Goal: Check status: Check status

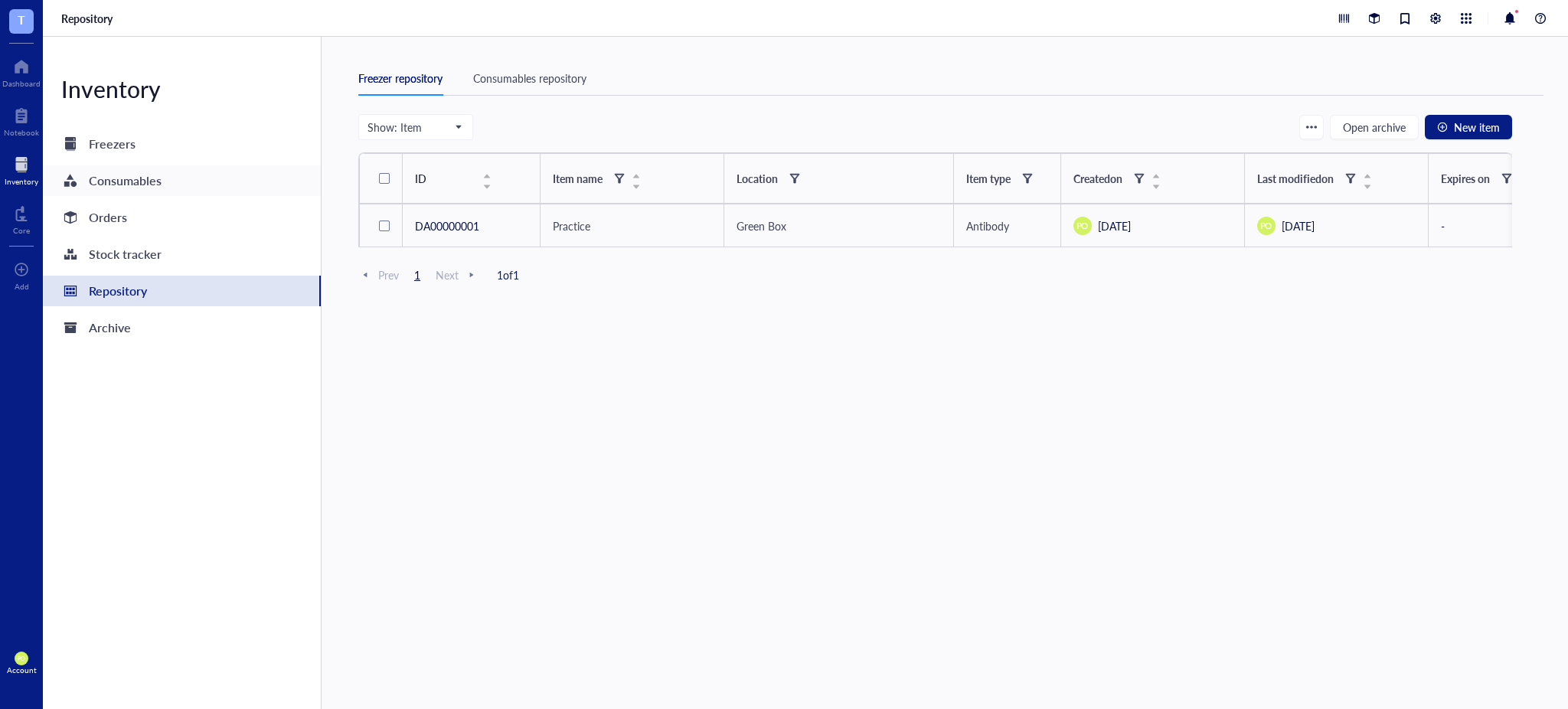
click at [131, 173] on div "Consumables" at bounding box center [125, 180] width 73 height 22
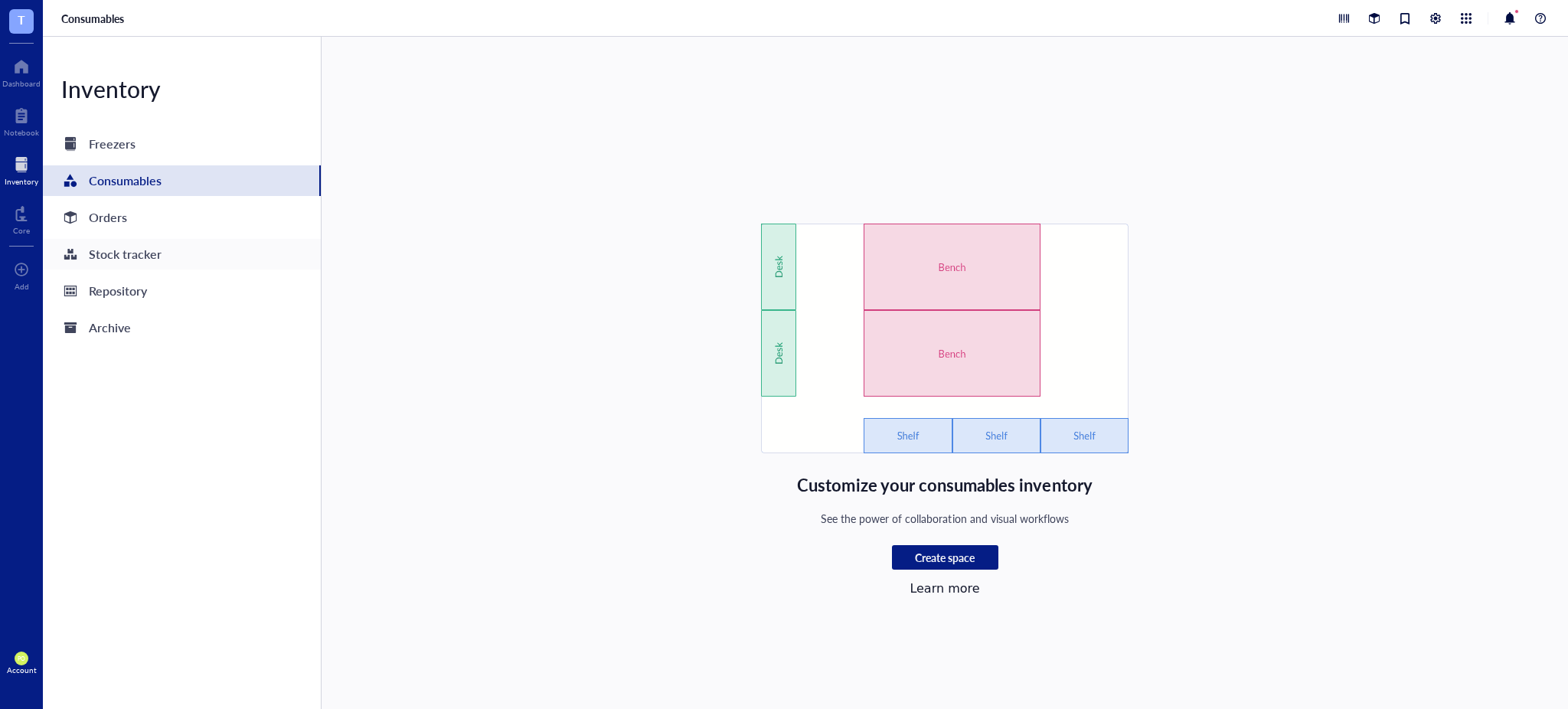
click at [135, 258] on div "Stock tracker" at bounding box center [125, 254] width 73 height 22
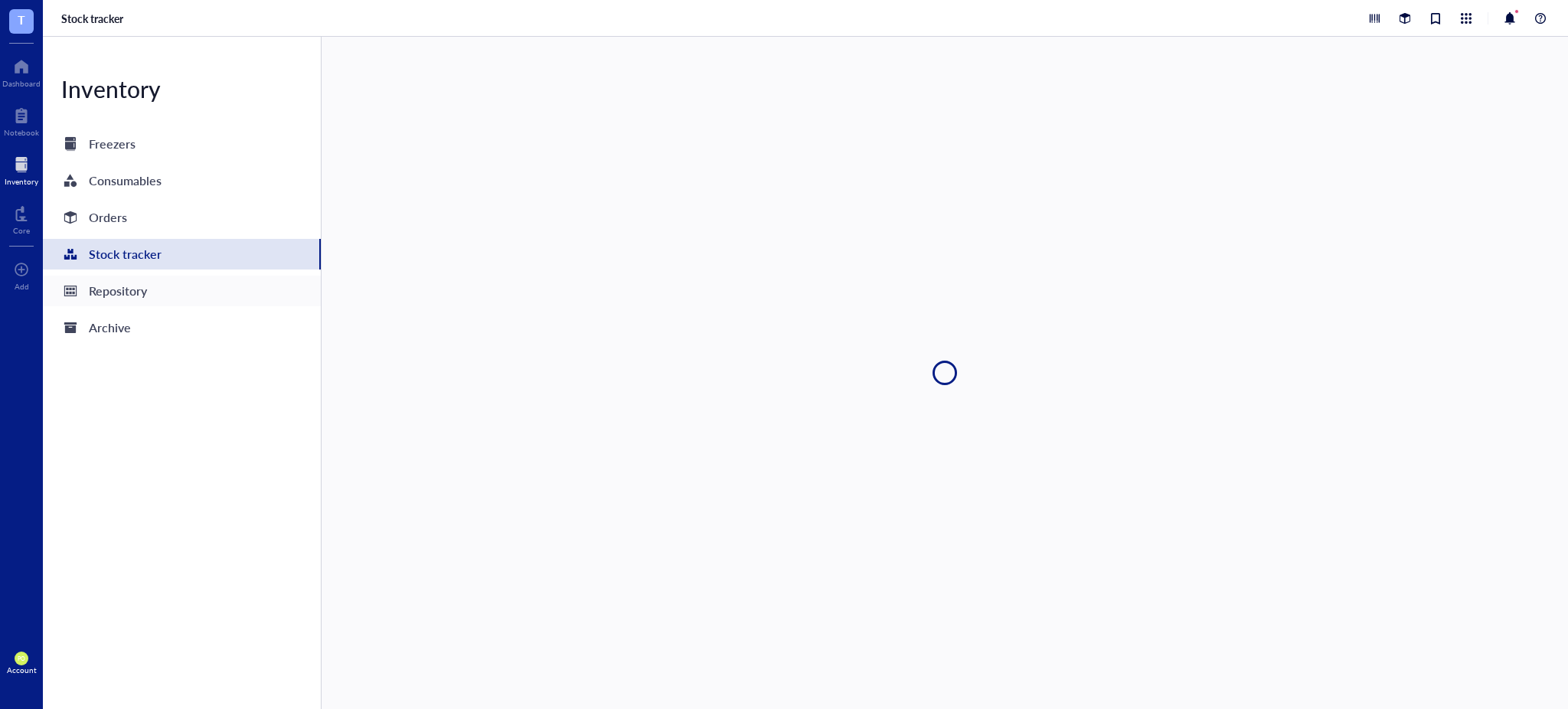
click at [131, 289] on div "Repository" at bounding box center [117, 291] width 58 height 22
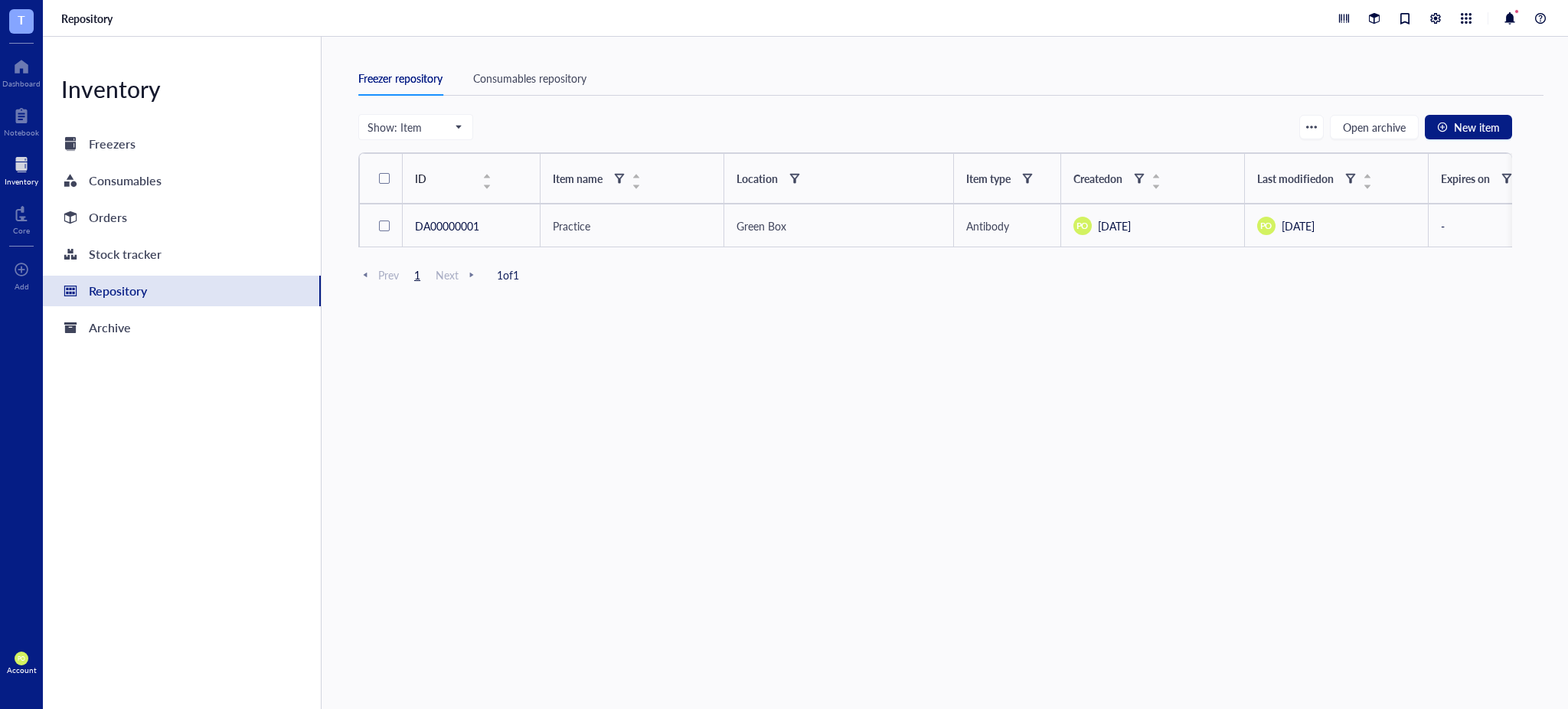
click at [545, 73] on div "Consumables repository" at bounding box center [530, 78] width 113 height 17
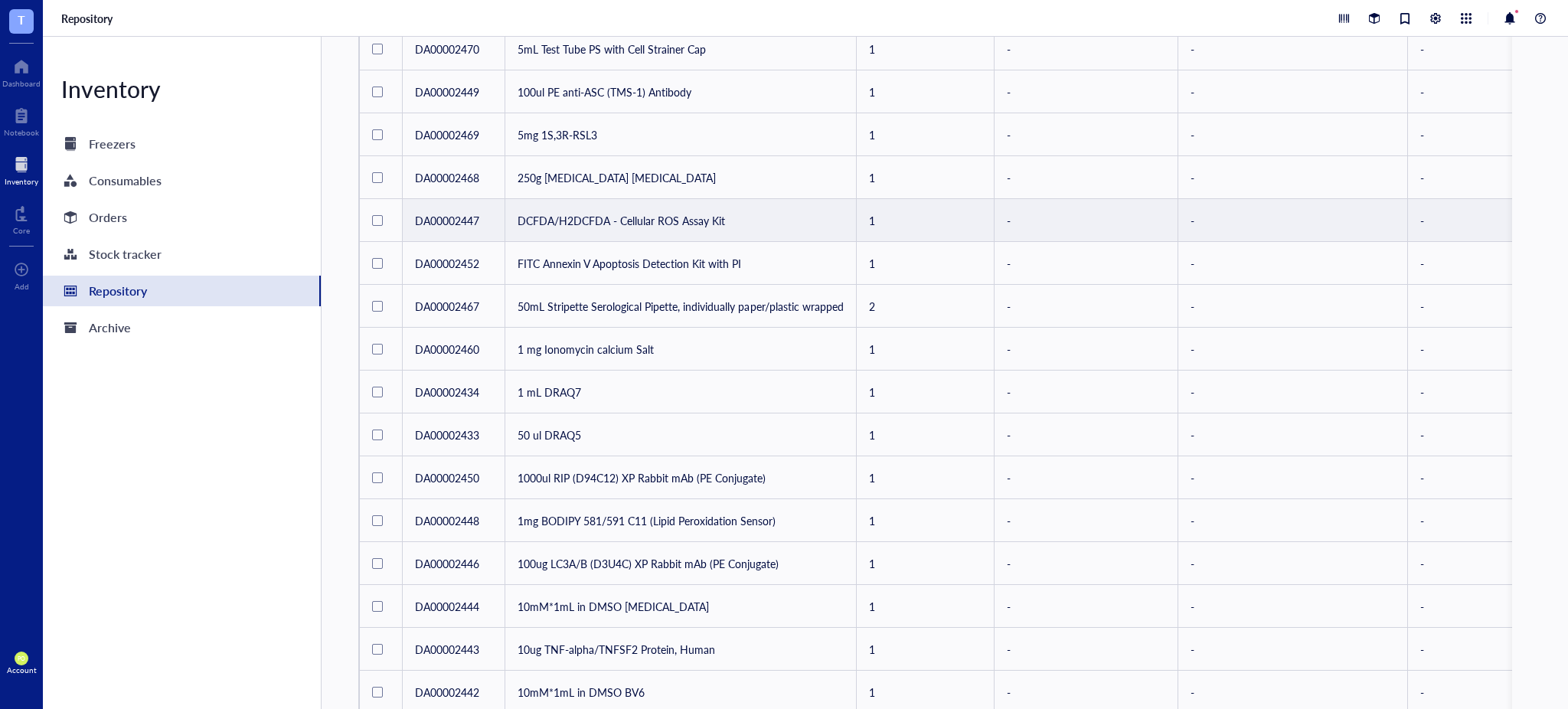
scroll to position [672, 0]
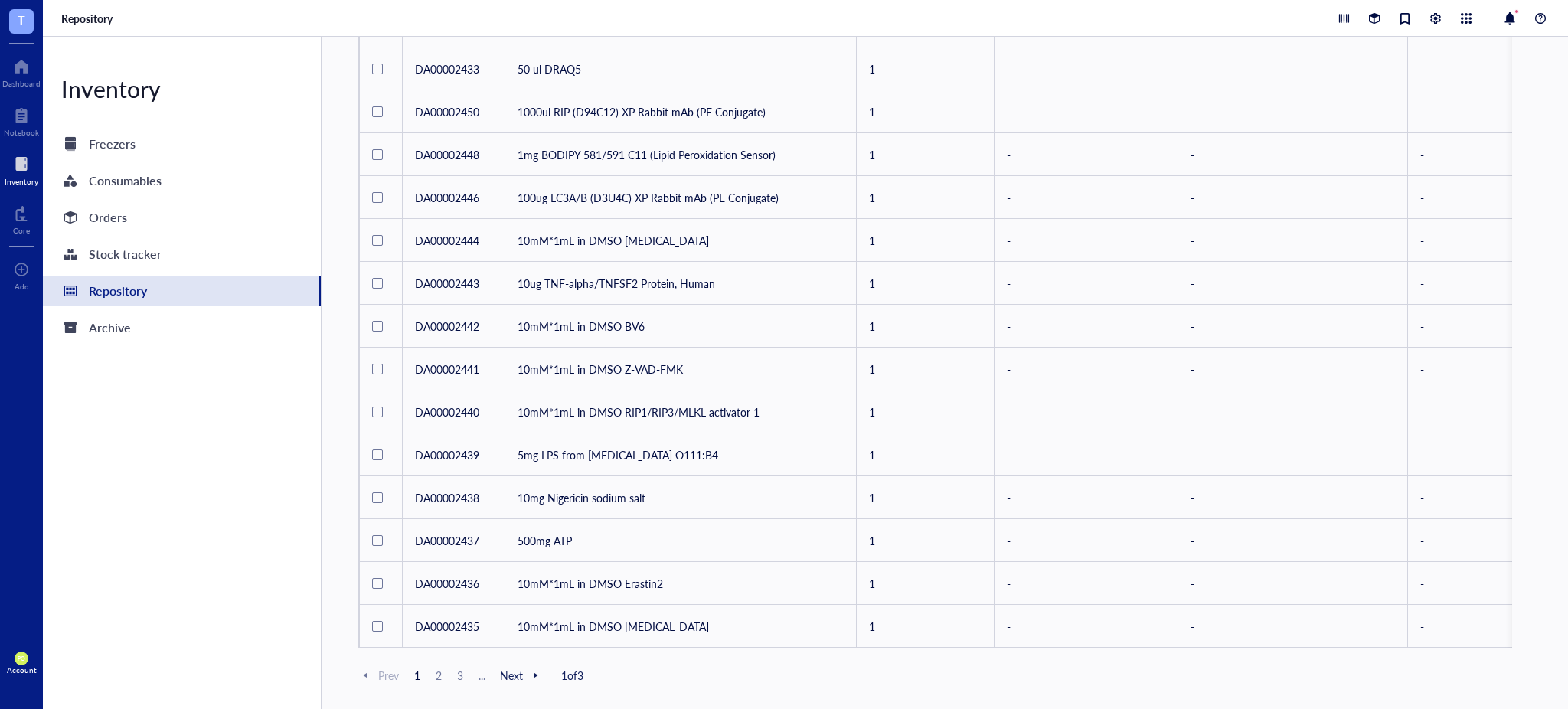
click at [462, 672] on span "3" at bounding box center [460, 674] width 19 height 14
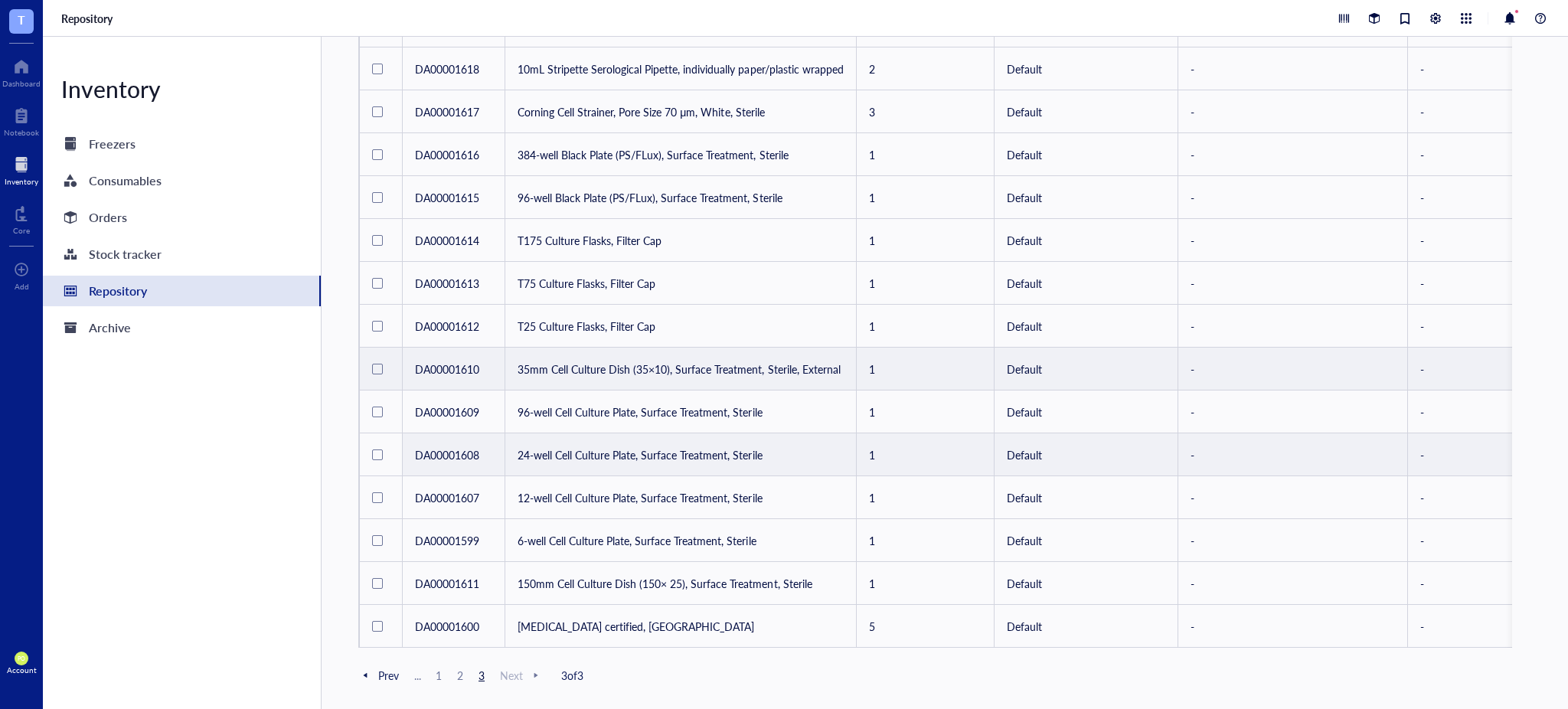
scroll to position [244, 0]
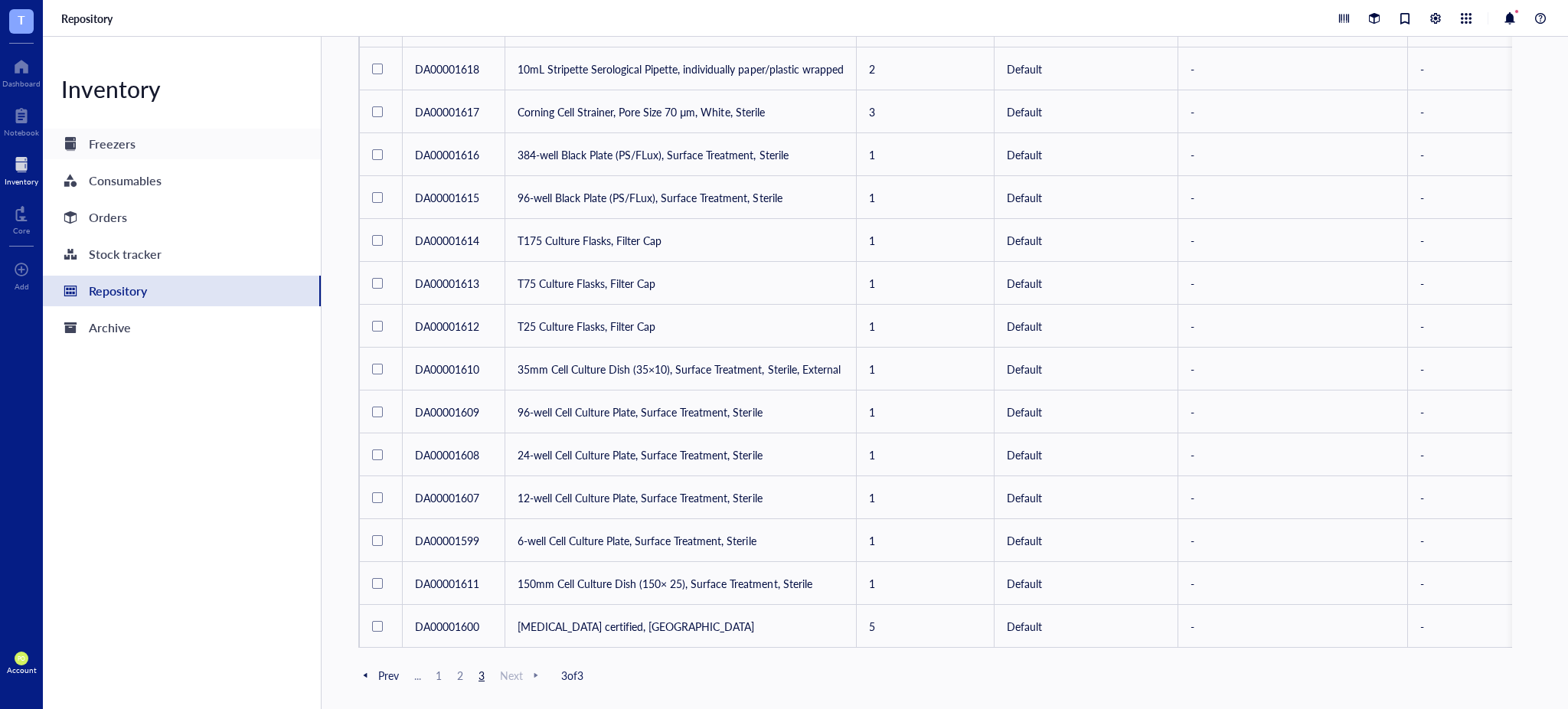
click at [158, 133] on div "Freezers" at bounding box center [182, 143] width 278 height 31
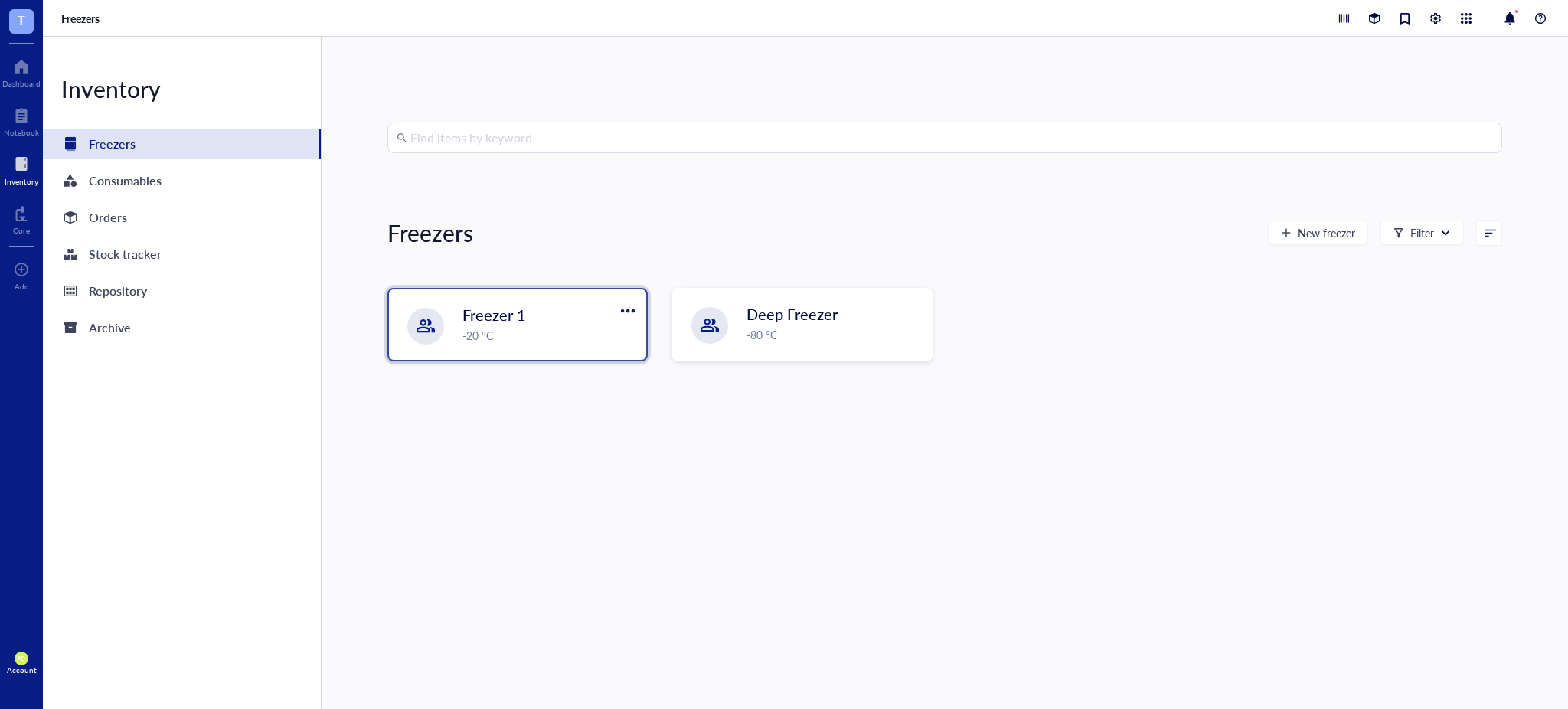
click at [508, 336] on div "-20 °C" at bounding box center [550, 334] width 175 height 17
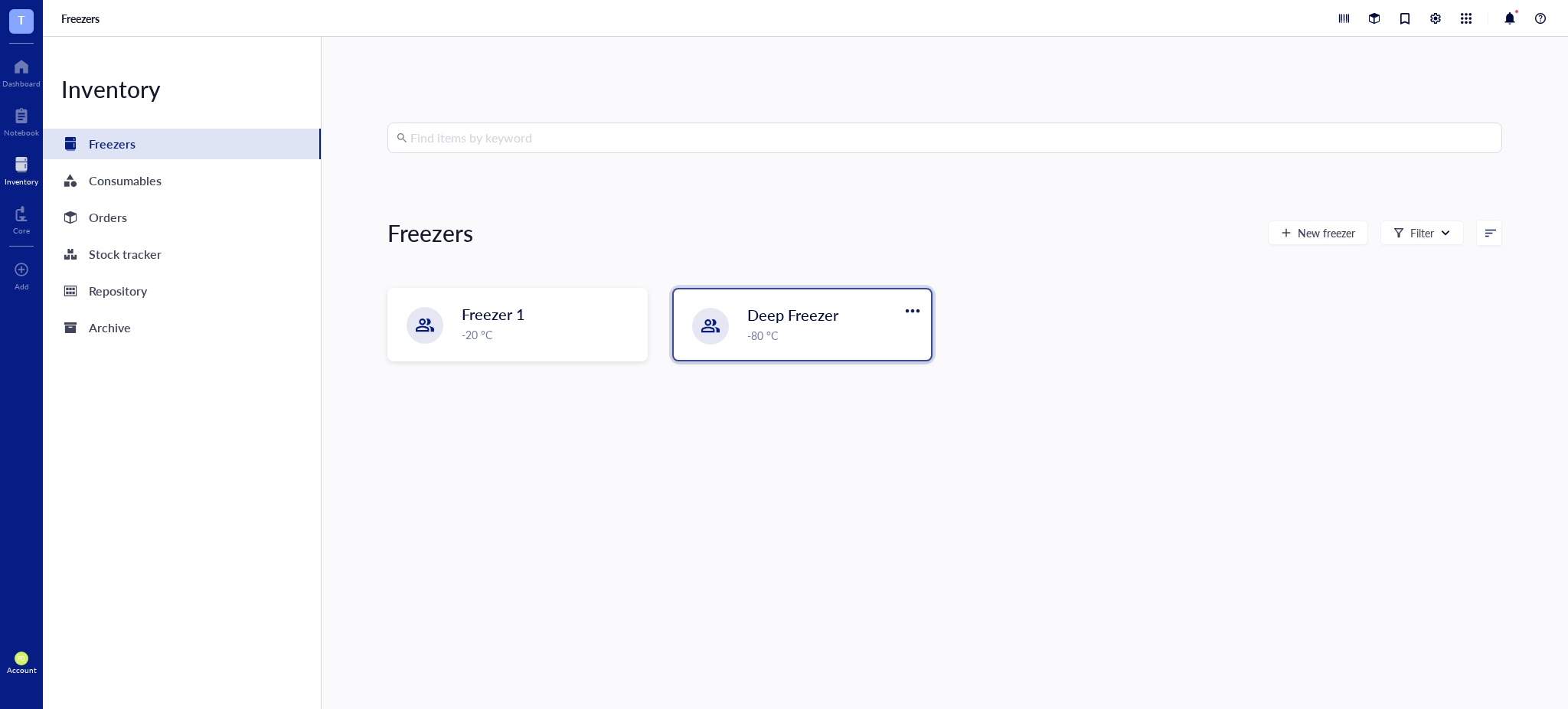
click at [744, 340] on div "Deep Freezer -80 °C" at bounding box center [802, 323] width 258 height 70
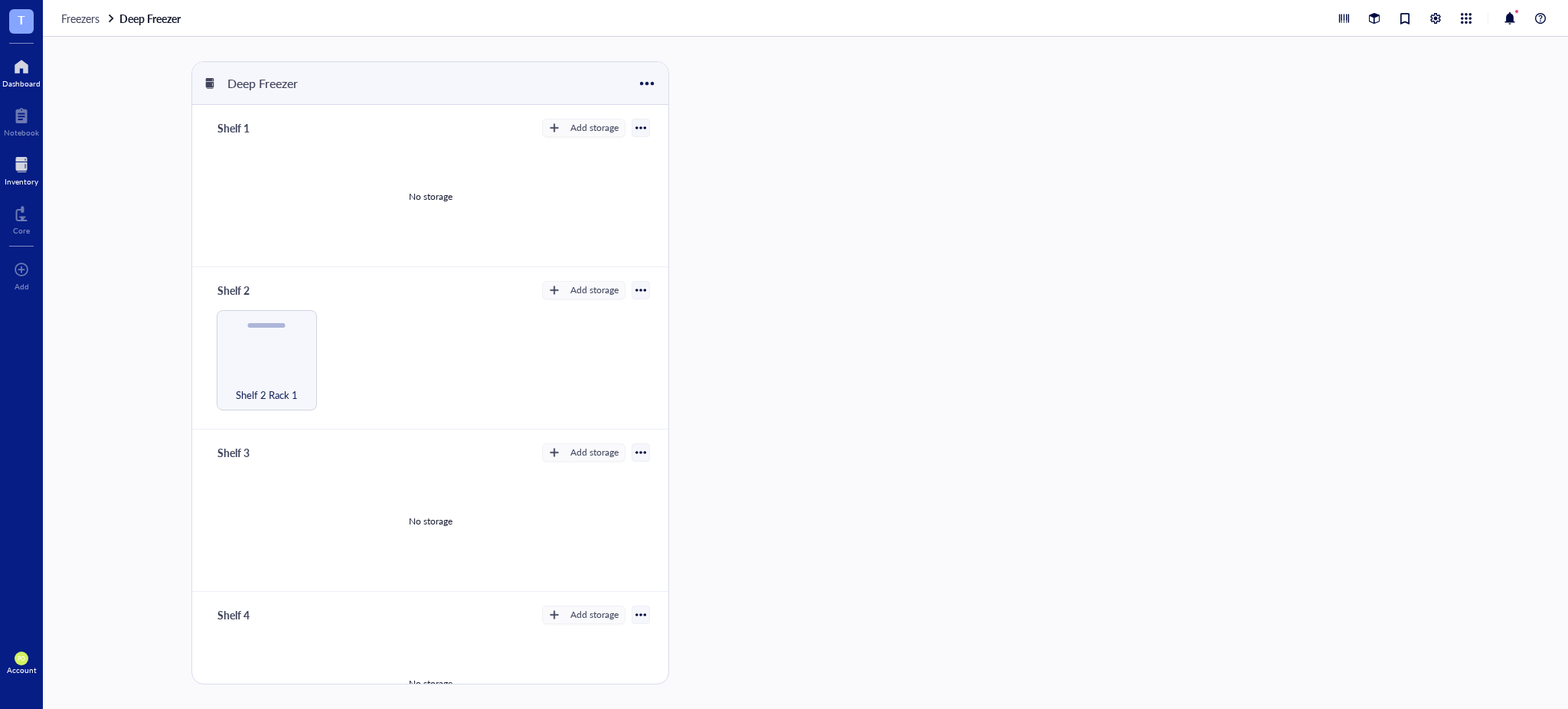
click at [20, 87] on div "Dashboard" at bounding box center [21, 83] width 38 height 9
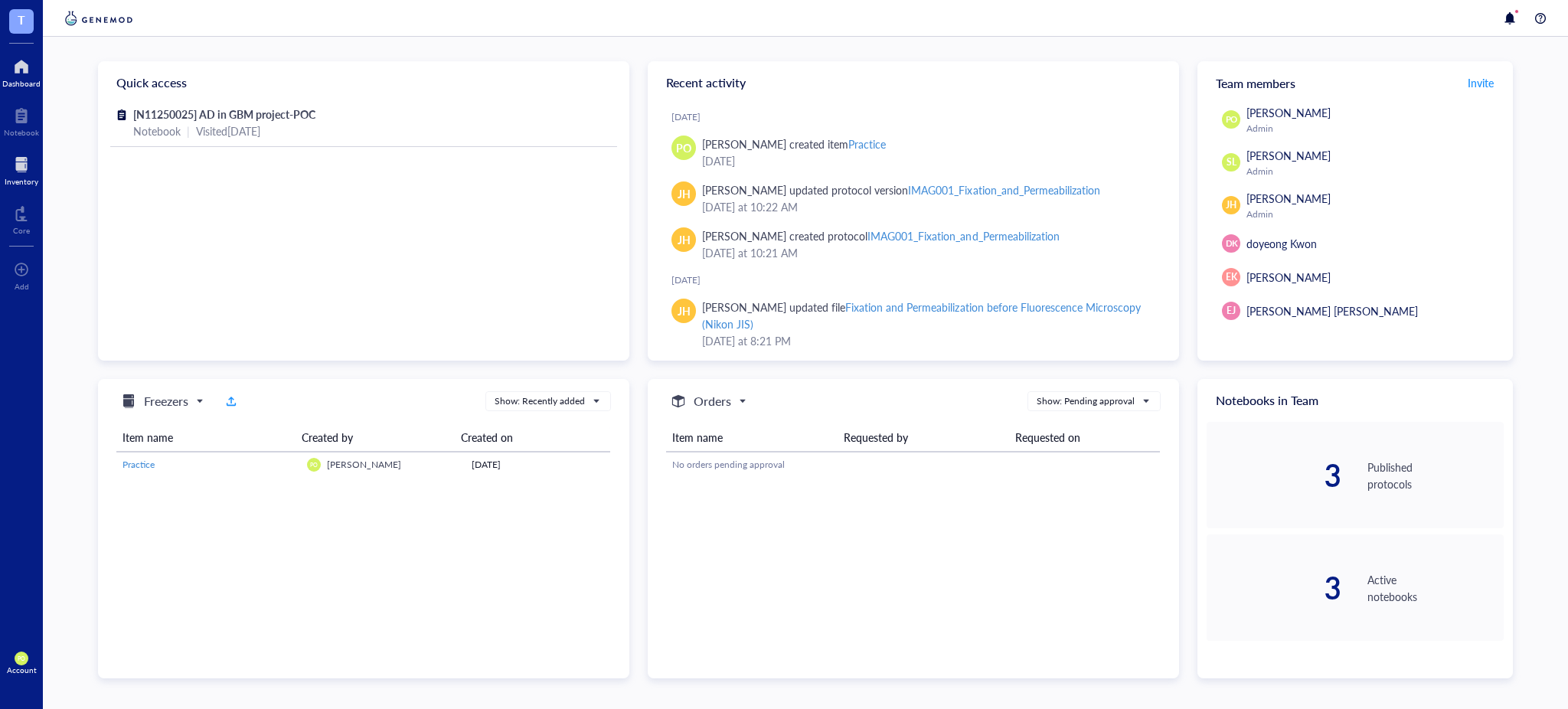
click at [17, 187] on div "Inventory" at bounding box center [21, 169] width 42 height 42
click at [200, 402] on span "Freezers" at bounding box center [161, 400] width 83 height 19
click at [196, 473] on h5 "Consumables" at bounding box center [176, 474] width 63 height 17
click at [198, 403] on h5 "Consumables" at bounding box center [180, 400] width 72 height 19
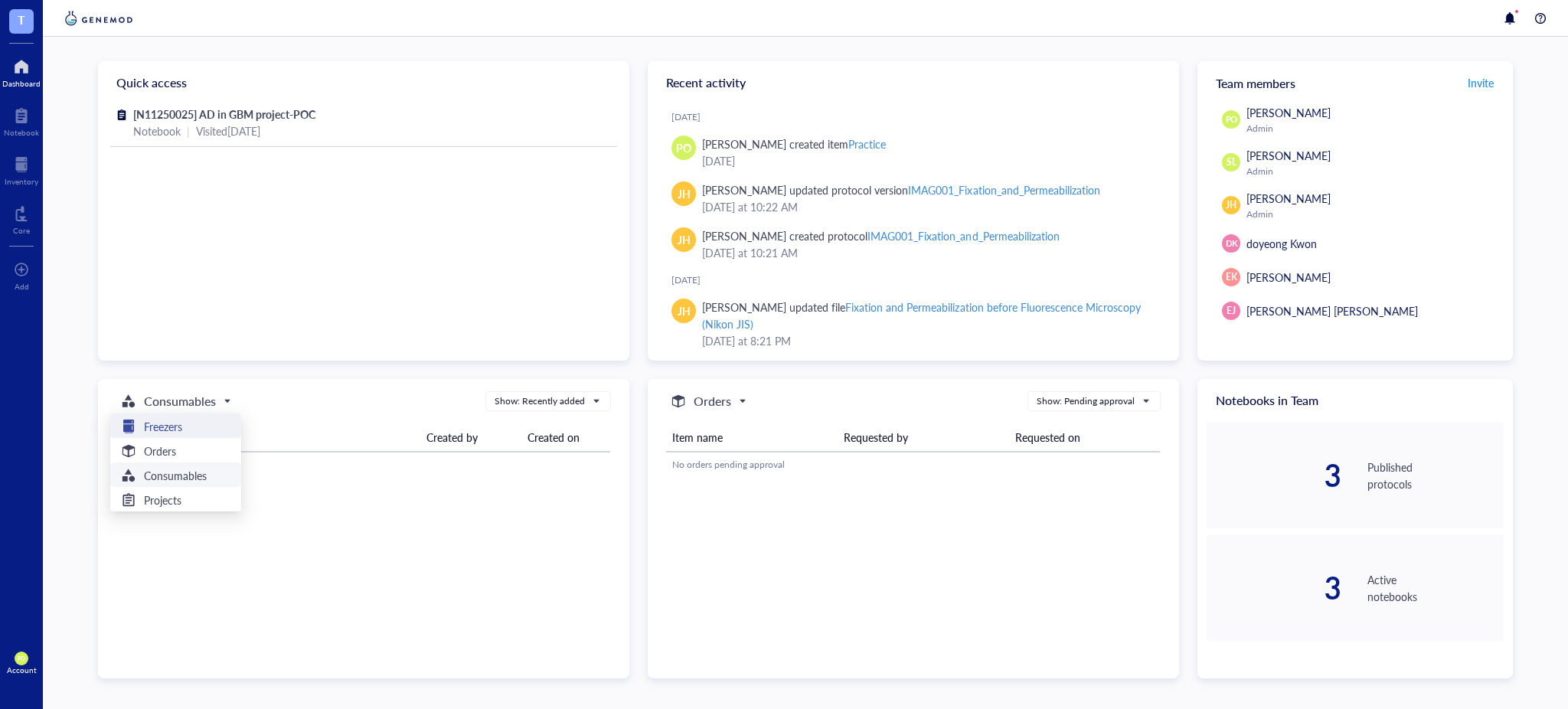
click at [185, 425] on div "Freezers" at bounding box center [176, 426] width 112 height 19
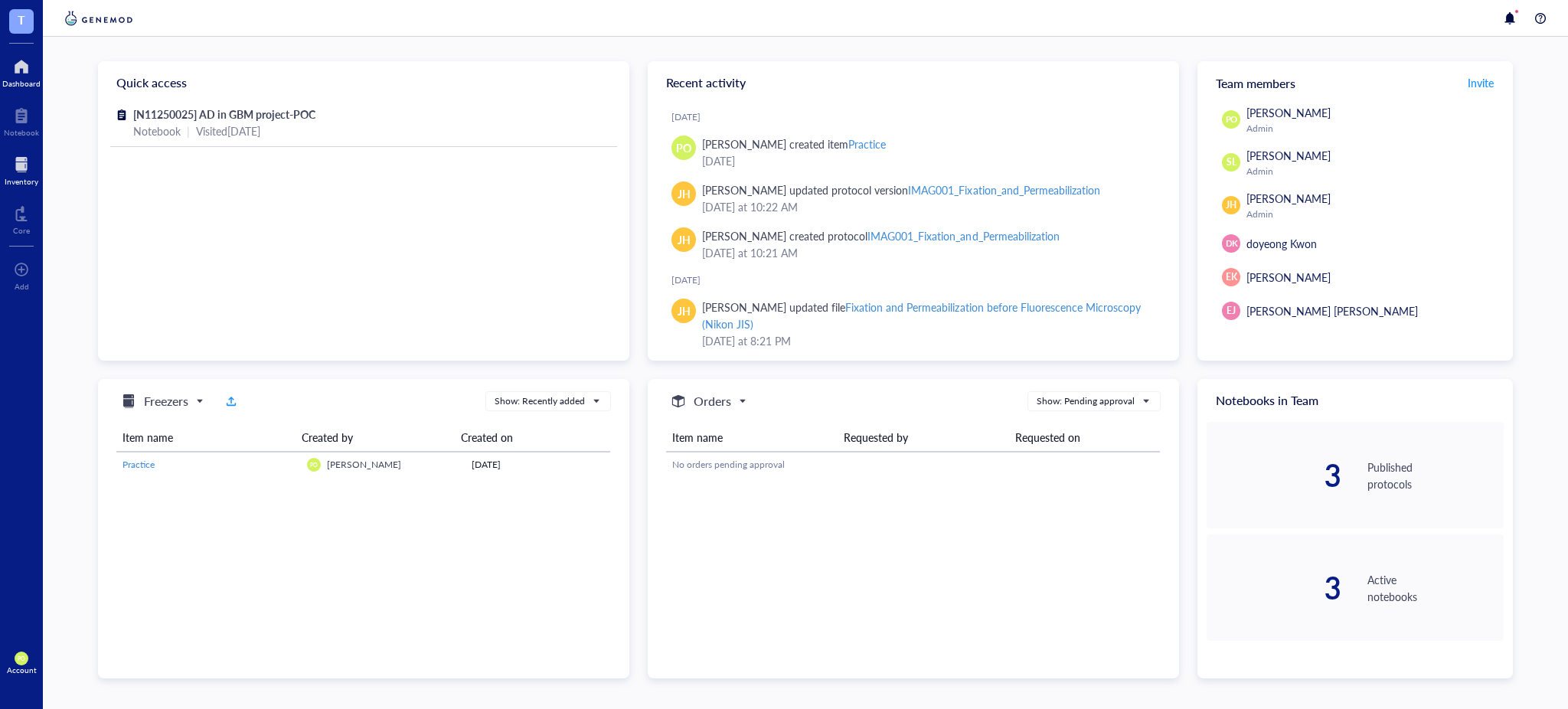
click at [10, 177] on div "Inventory" at bounding box center [22, 180] width 34 height 9
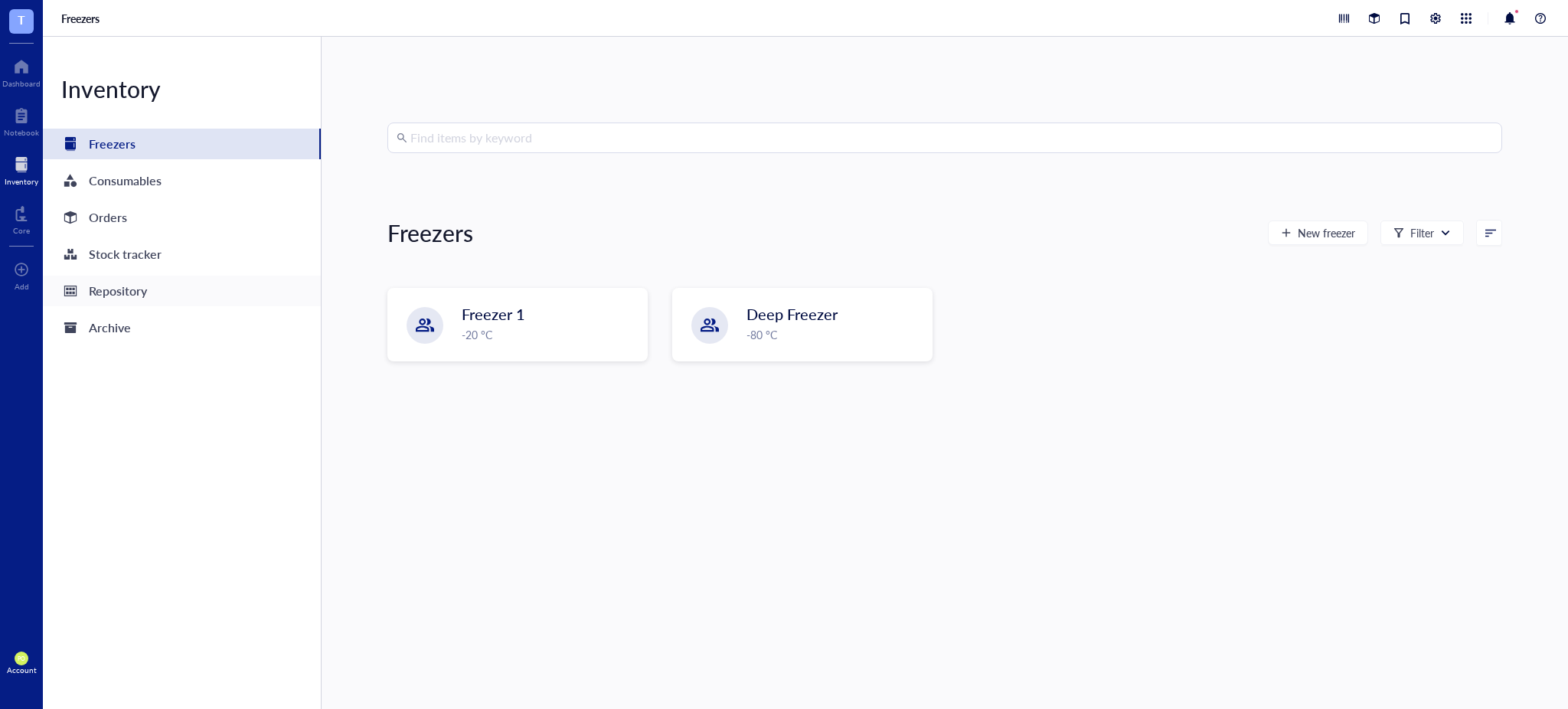
click at [133, 303] on div "Repository" at bounding box center [182, 290] width 278 height 31
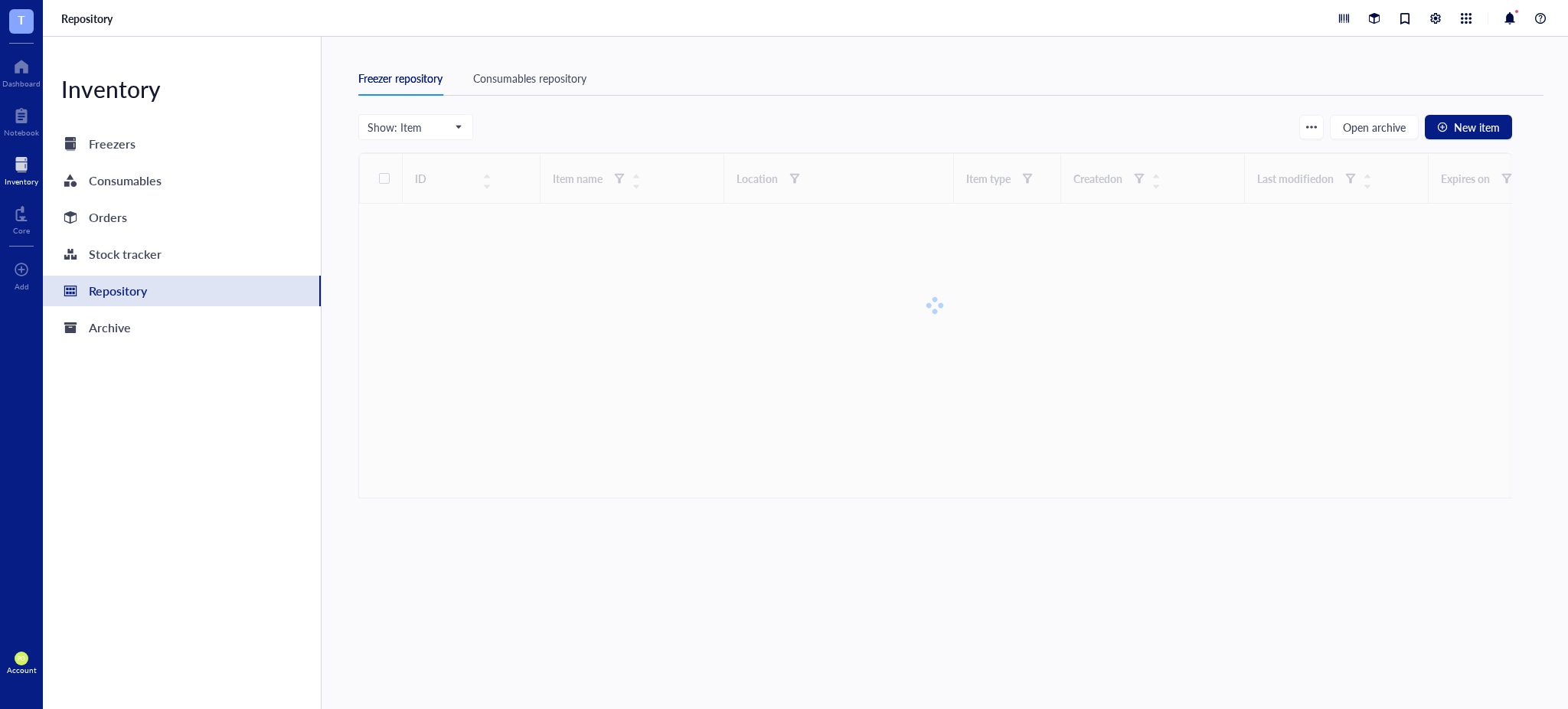
click at [569, 78] on div "Consumables repository" at bounding box center [530, 78] width 113 height 17
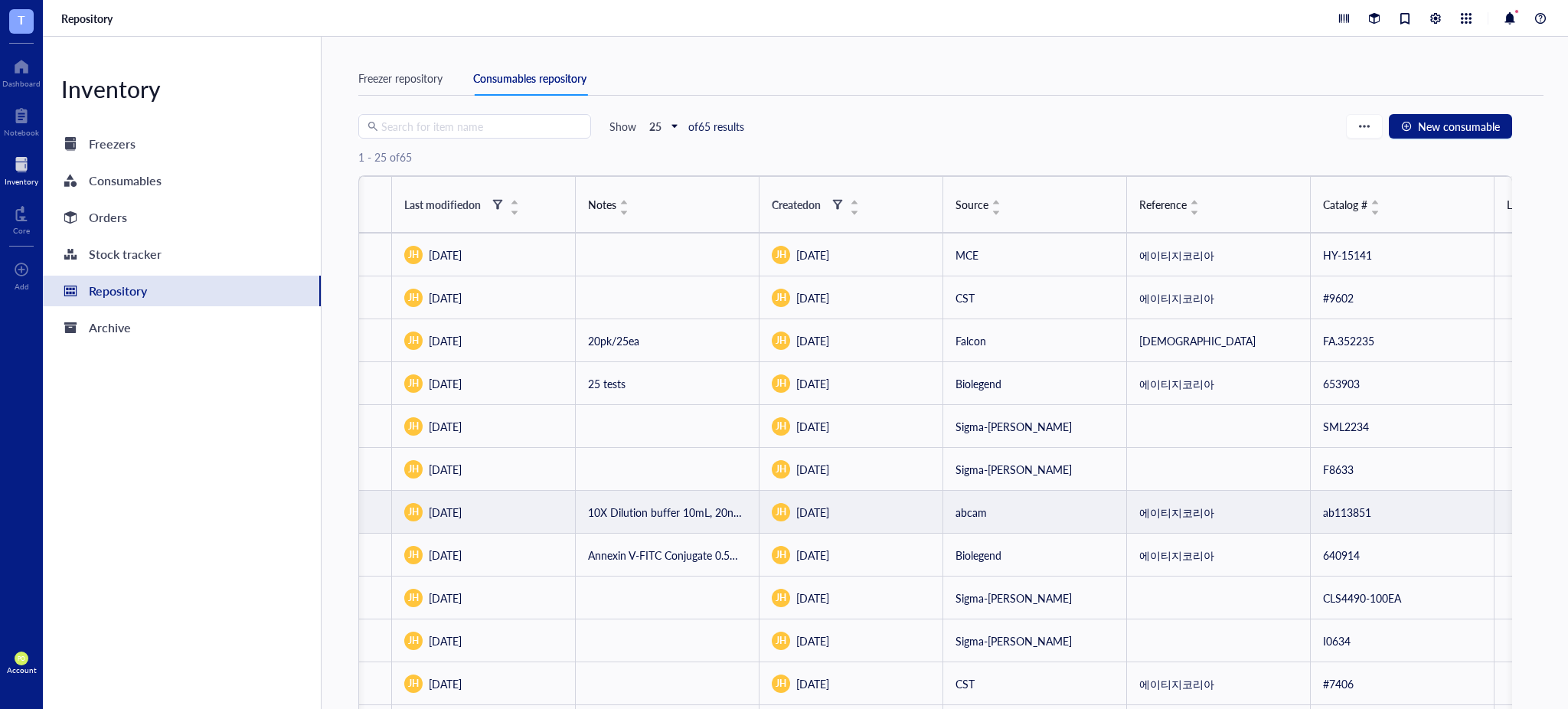
scroll to position [672, 0]
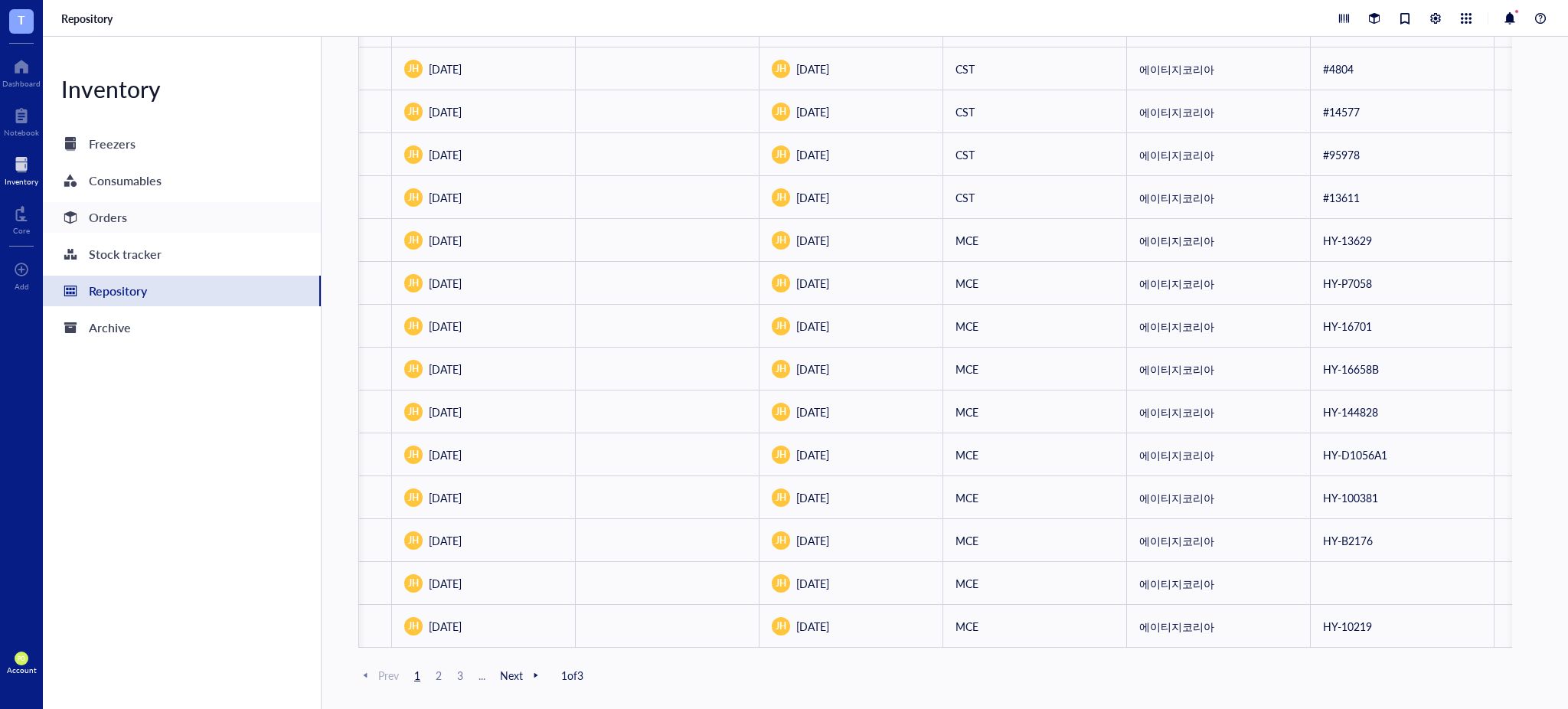
click at [113, 208] on div "Orders" at bounding box center [108, 218] width 38 height 22
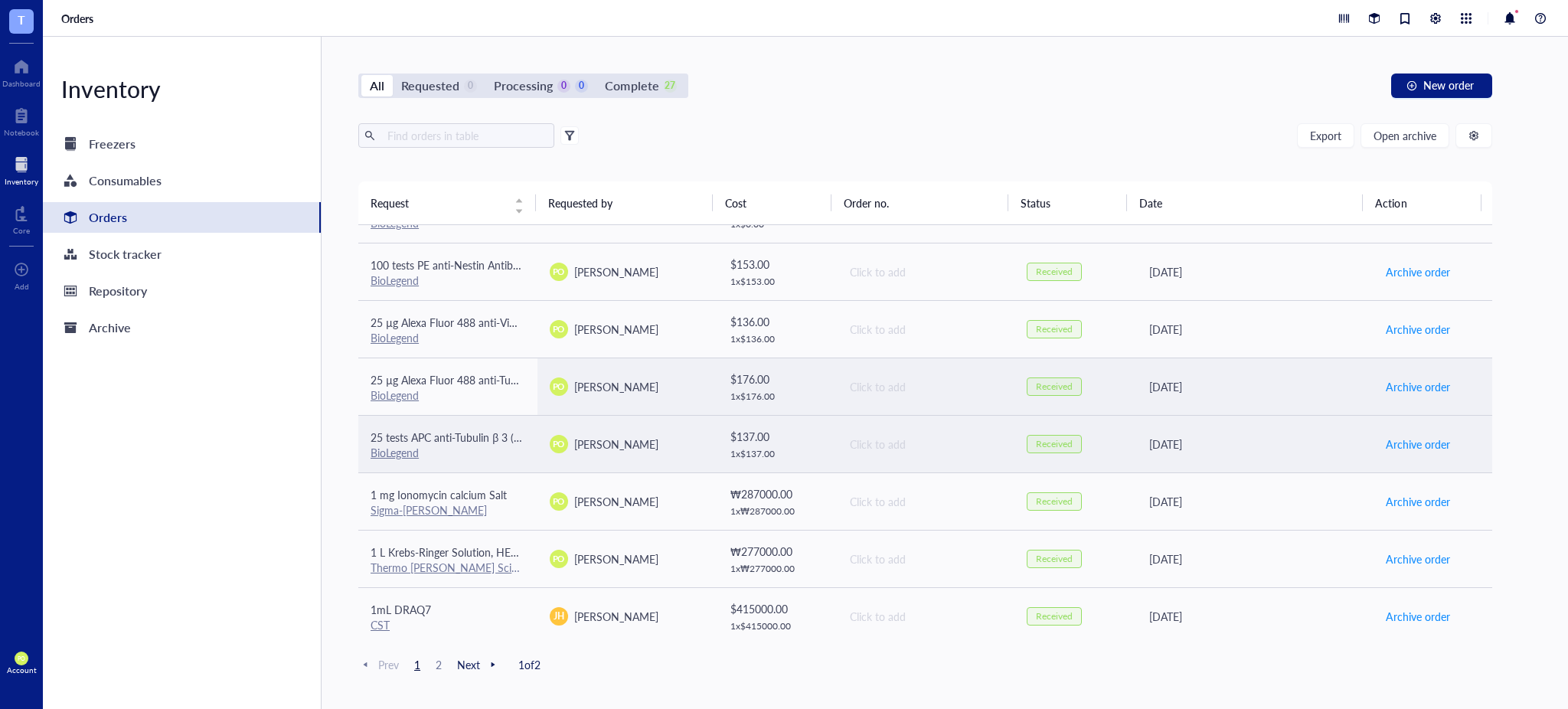
scroll to position [3, 0]
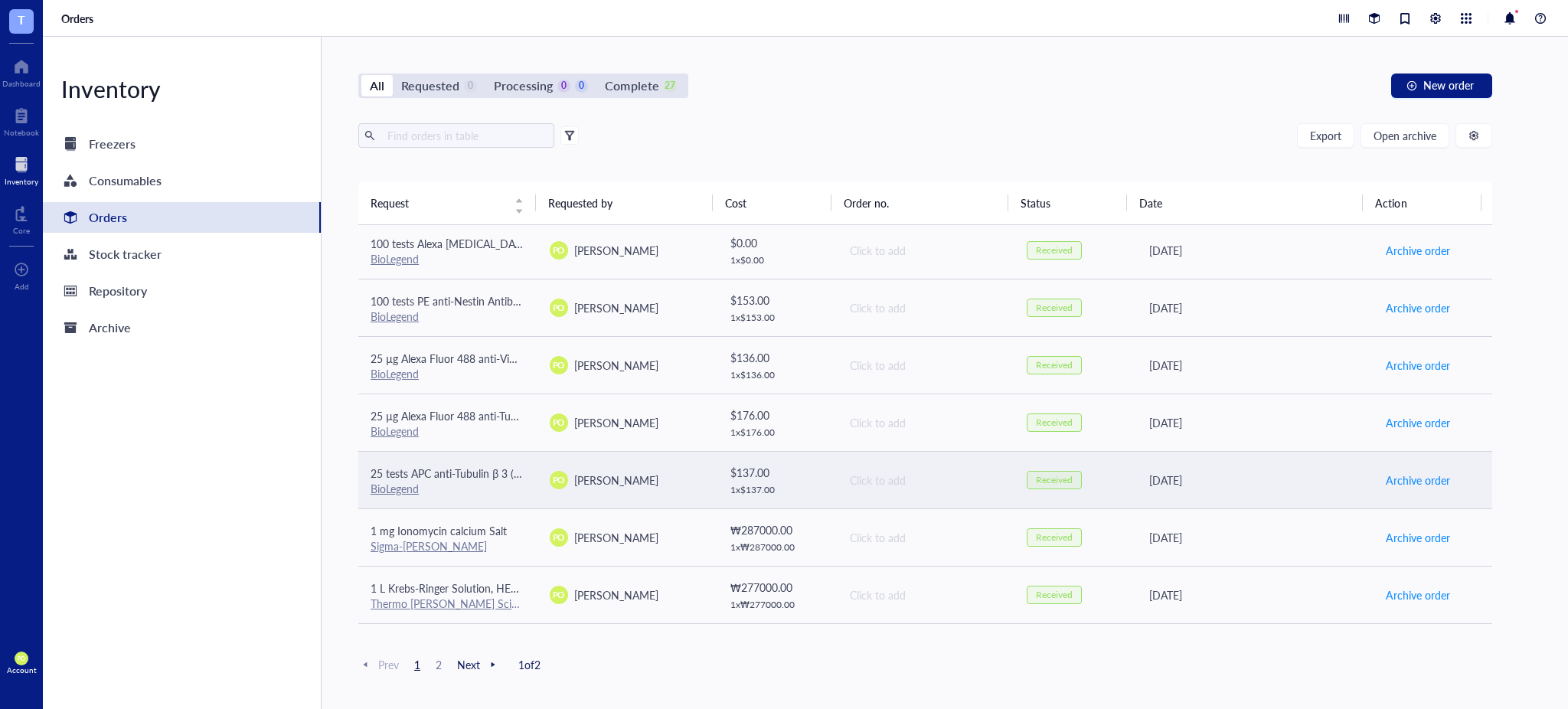
click at [484, 473] on span "25 tests APC anti-Tubulin β 3 (TUBB3) Antibody" at bounding box center [485, 473] width 227 height 16
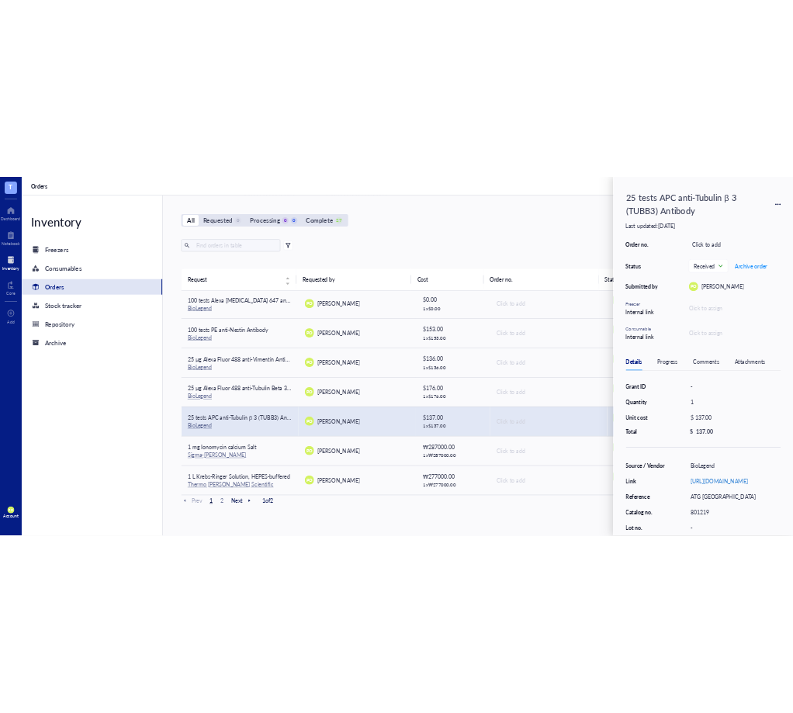
scroll to position [0, 199]
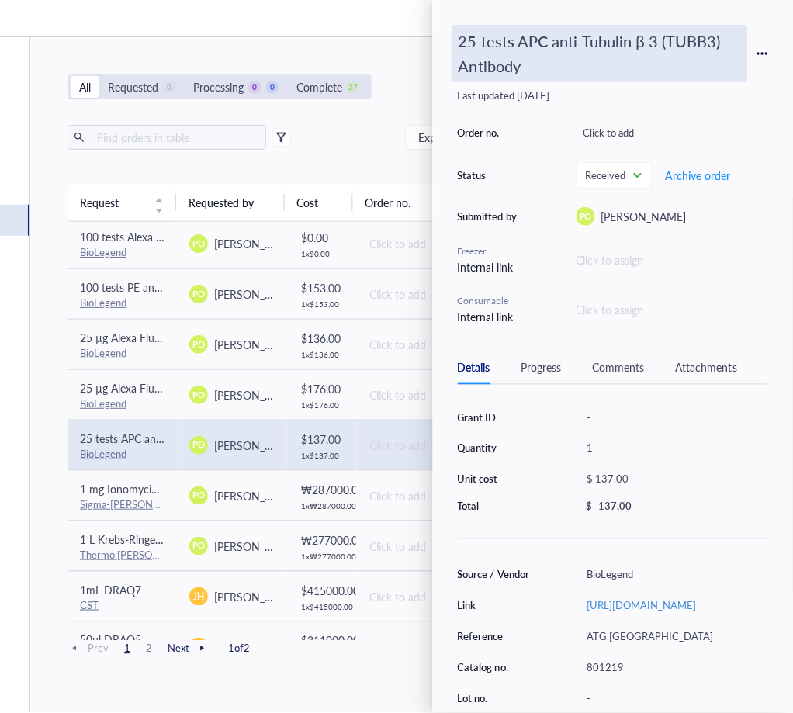
click at [651, 29] on div "25 tests APC anti-Tubulin β 3 (TUBB3) Antibody" at bounding box center [600, 53] width 296 height 57
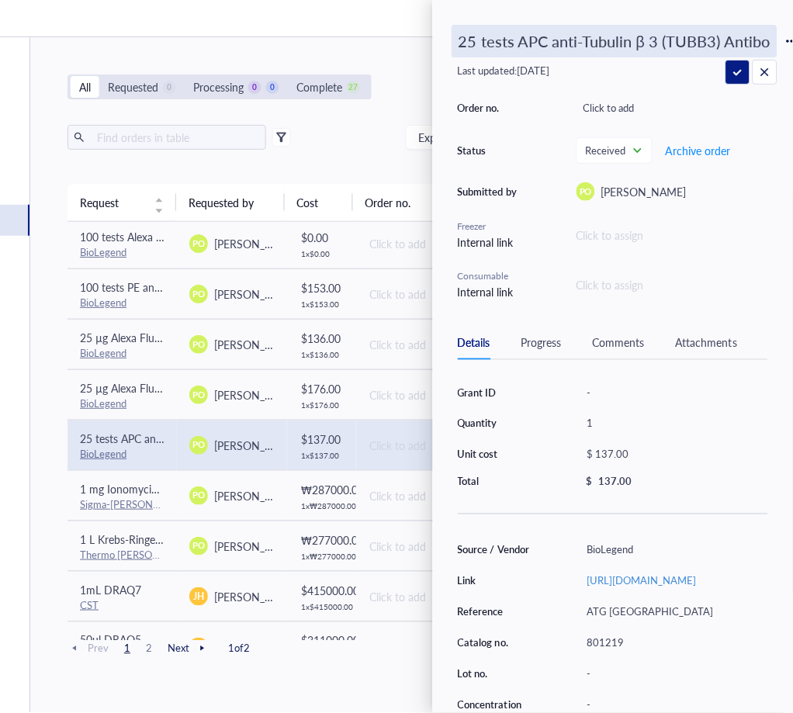
scroll to position [0, 16]
drag, startPoint x: 644, startPoint y: 35, endPoint x: 622, endPoint y: 36, distance: 22.6
click at [622, 36] on input "25 tests APC anti-Tubulin β 3 (TUBB3) Antibody" at bounding box center [614, 41] width 324 height 31
drag, startPoint x: 700, startPoint y: 43, endPoint x: 650, endPoint y: 42, distance: 50.4
click at [650, 42] on input "25 tests APC anti-Tubulin β 3 (TUBB3) Antibody" at bounding box center [614, 41] width 324 height 31
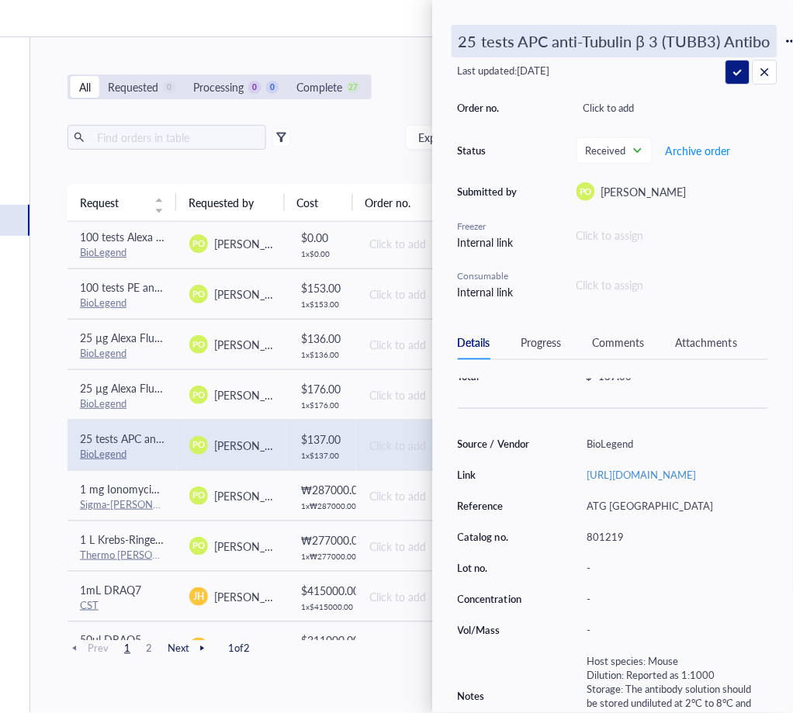
scroll to position [169, 0]
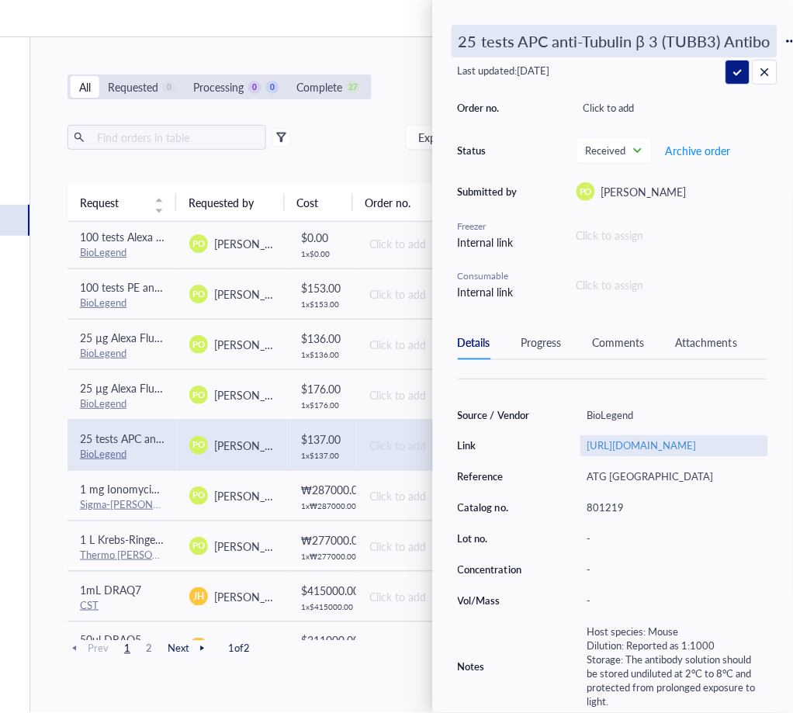
click at [638, 435] on div "https://www.biolegend.com/en-us/products/apc-anti-tubulin-beta-3-tubb3-antibody…" at bounding box center [674, 446] width 188 height 22
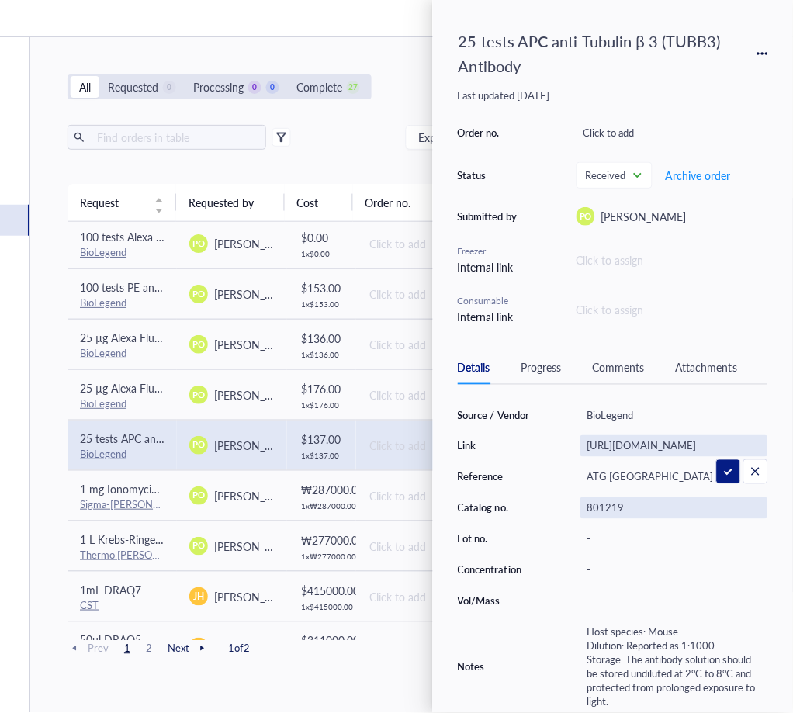
scroll to position [0, 240]
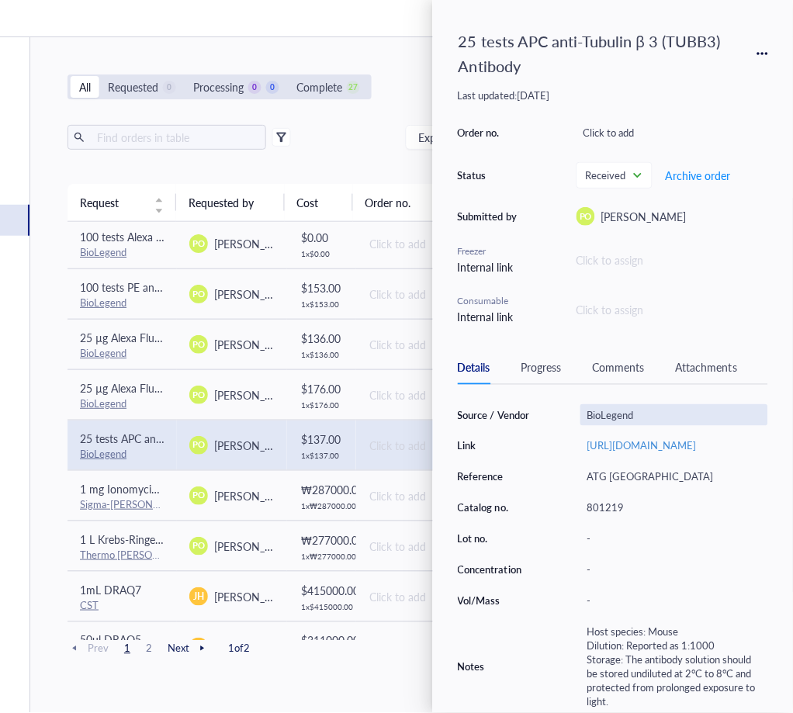
click at [633, 411] on div "BioLegend" at bounding box center [674, 415] width 188 height 22
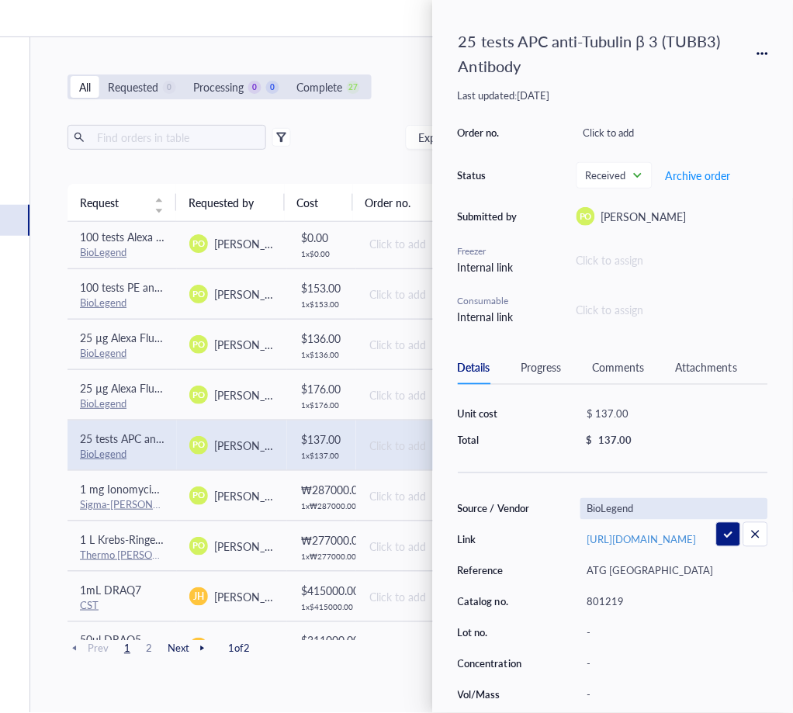
click at [561, 417] on div "Grant ID - Quantity 1 Unit cost $ 137.00 Total $ 137.00 Source / Vendor BioLege…" at bounding box center [613, 573] width 310 height 470
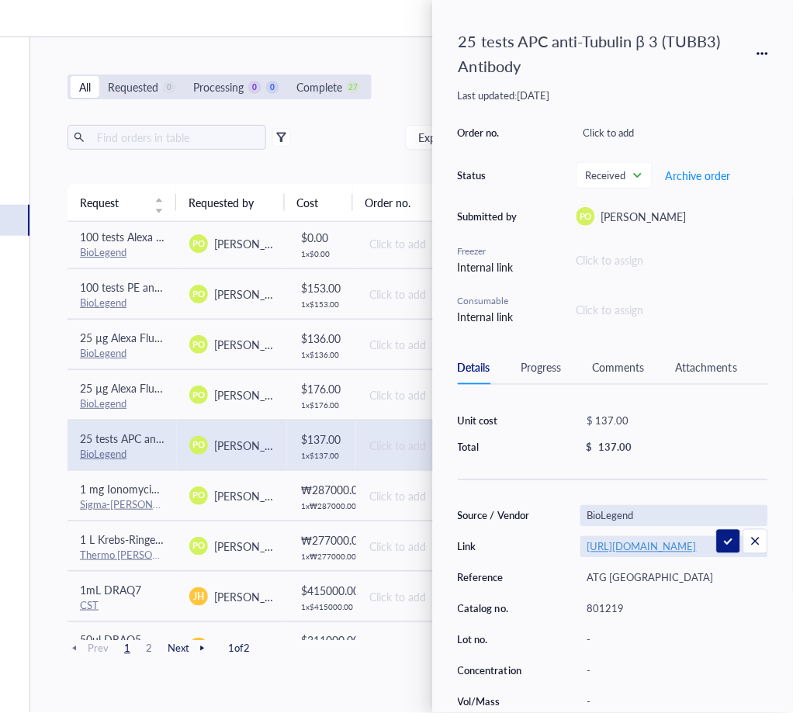
click at [667, 554] on link "https://www.biolegend.com/en-us/products/apc-anti-tubulin-beta-3-tubb3-antibody…" at bounding box center [641, 546] width 109 height 15
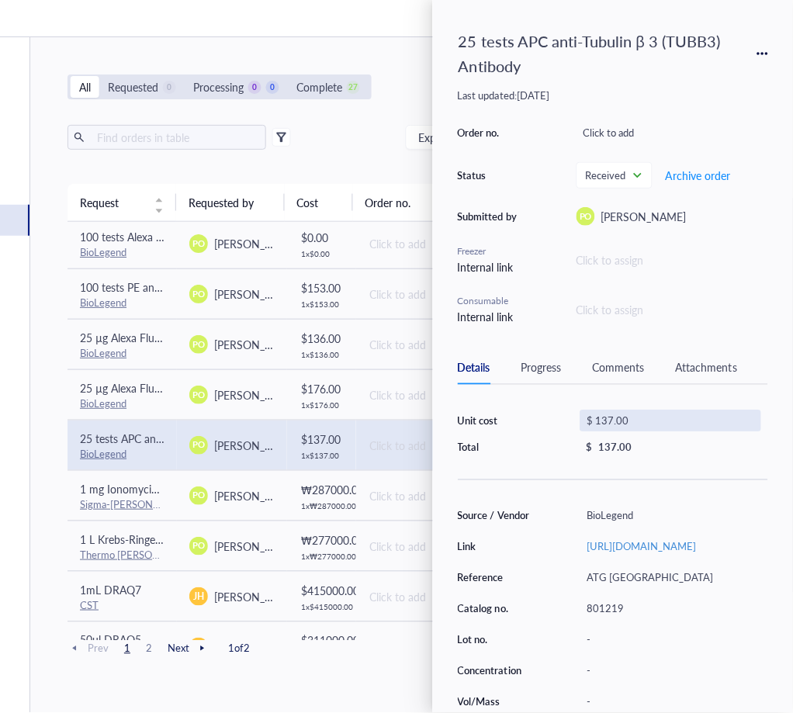
scroll to position [194, 0]
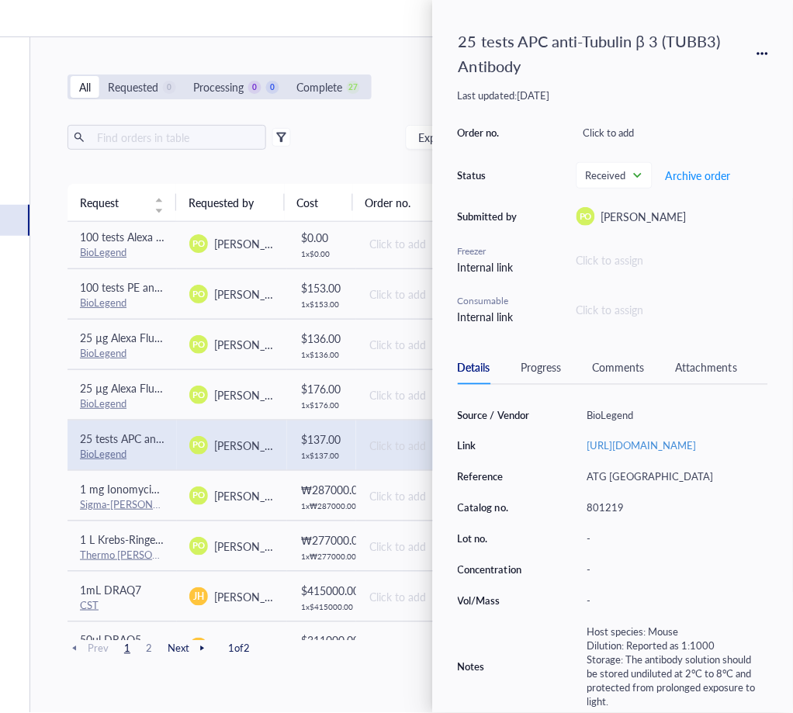
click at [336, 130] on div "Export Open archive" at bounding box center [336, 137] width 536 height 25
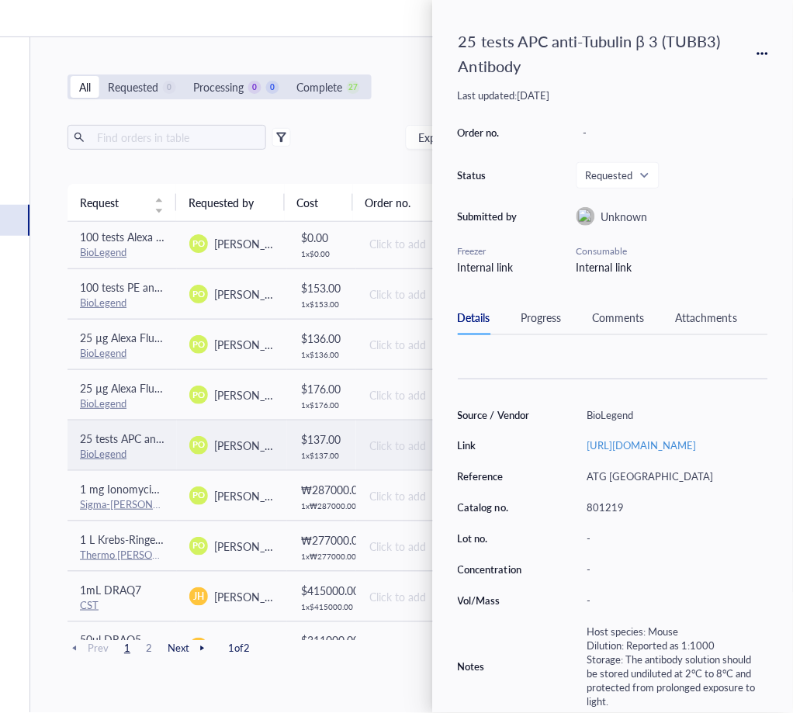
scroll to position [0, 0]
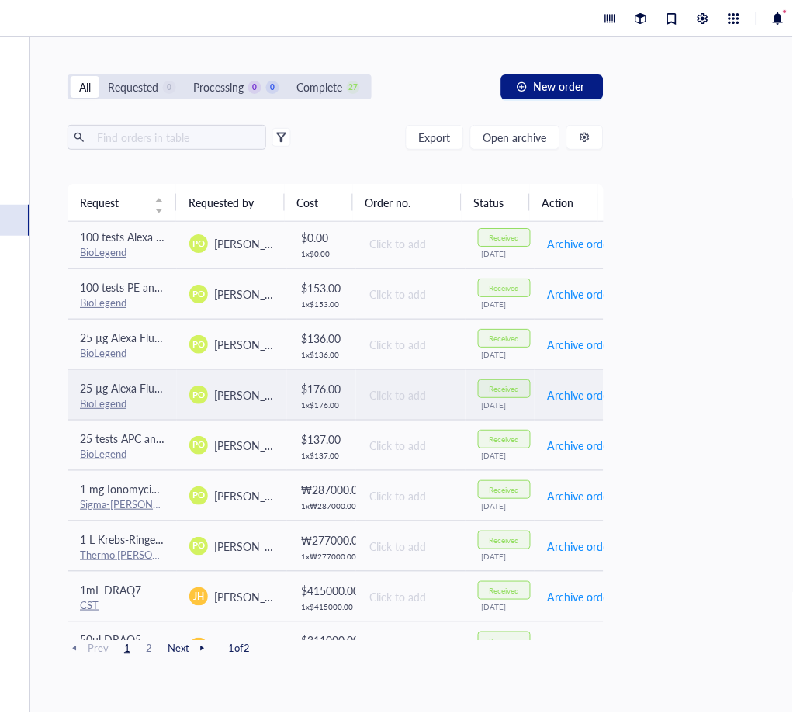
click at [127, 384] on span "25 µg Alexa Fluor 488 anti-Tubulin Beta 3 (TUBB3) Antibody" at bounding box center [225, 388] width 290 height 16
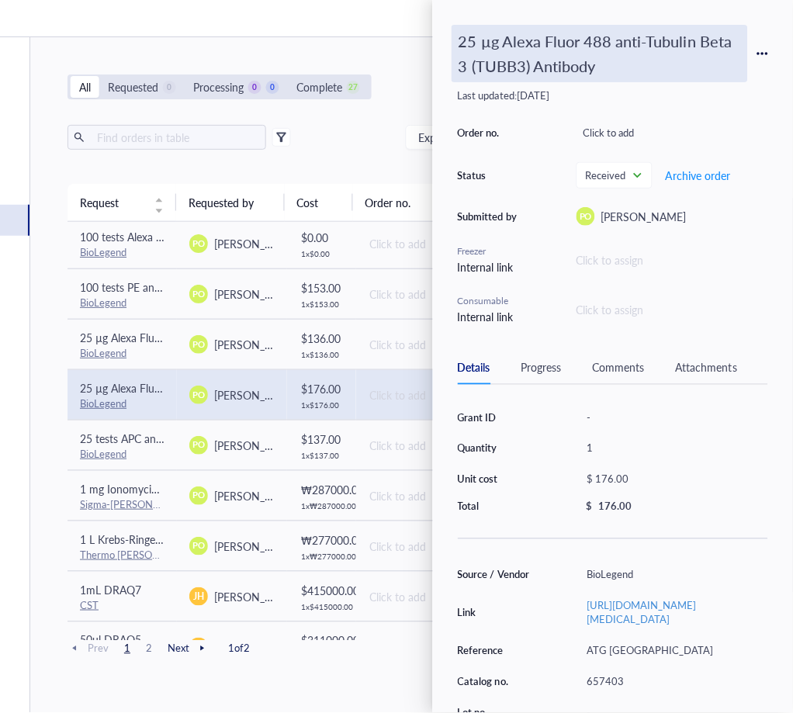
click at [528, 65] on div "25 µg Alexa Fluor 488 anti-Tubulin Beta 3 (TUBB3) Antibody" at bounding box center [600, 53] width 296 height 57
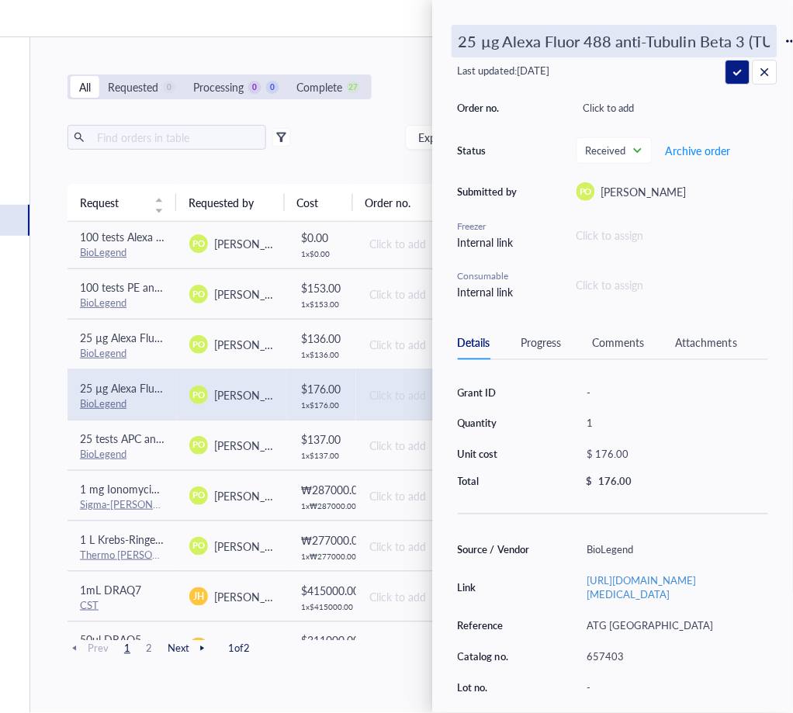
scroll to position [0, 102]
drag, startPoint x: 698, startPoint y: 40, endPoint x: 653, endPoint y: 42, distance: 45.0
click at [653, 42] on input "25 µg Alexa Fluor 488 anti-Tubulin Beta 3 (TUBB3) Antibody" at bounding box center [614, 41] width 324 height 31
click at [672, 584] on div "Source / Vendor BioLegend Link https://www.biolegend.com/en-us/products/alexa-f…" at bounding box center [613, 700] width 310 height 323
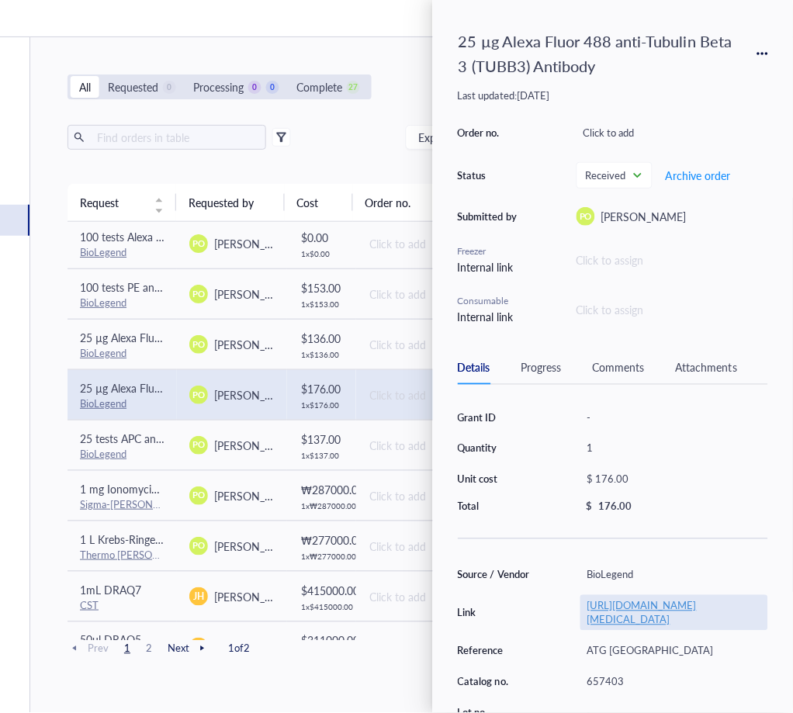
click at [674, 626] on link "https://www.biolegend.com/en-us/products/alexa-fluor-488-anti-tubulin-beta-3-tu…" at bounding box center [641, 612] width 109 height 29
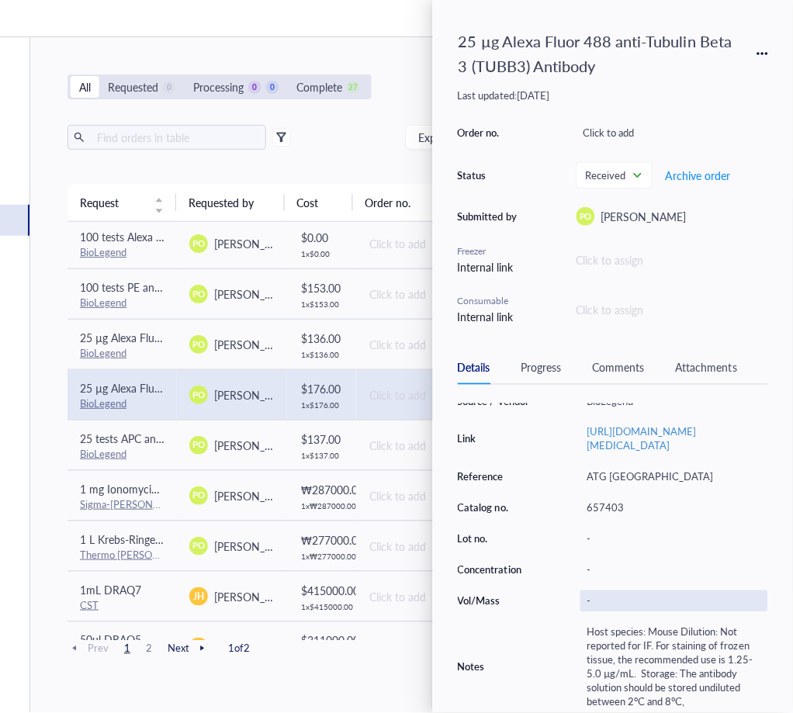
scroll to position [194, 0]
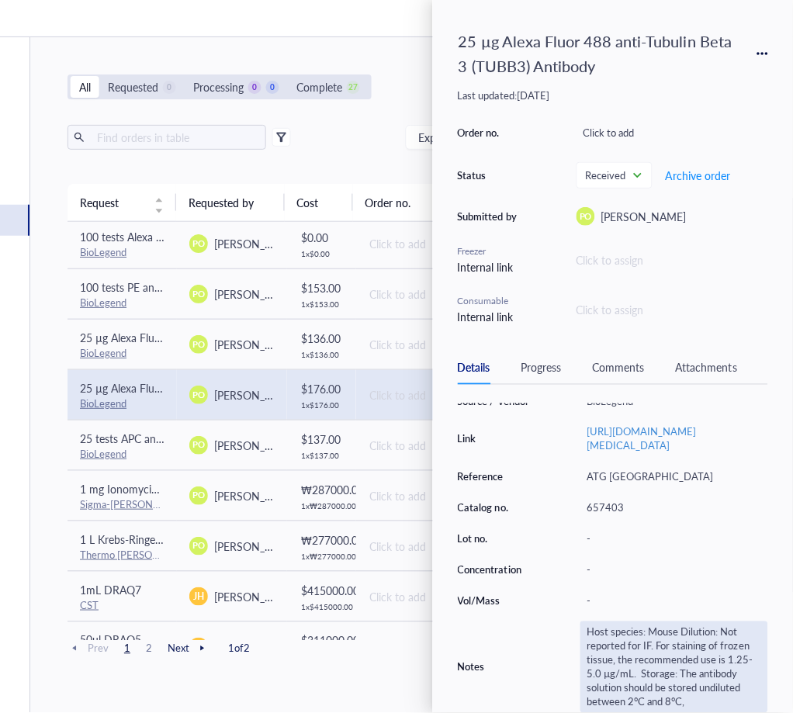
click at [675, 665] on div "Host species: Mouse Dilution: Not reported for IF. For staining of frozen tissu…" at bounding box center [674, 668] width 188 height 92
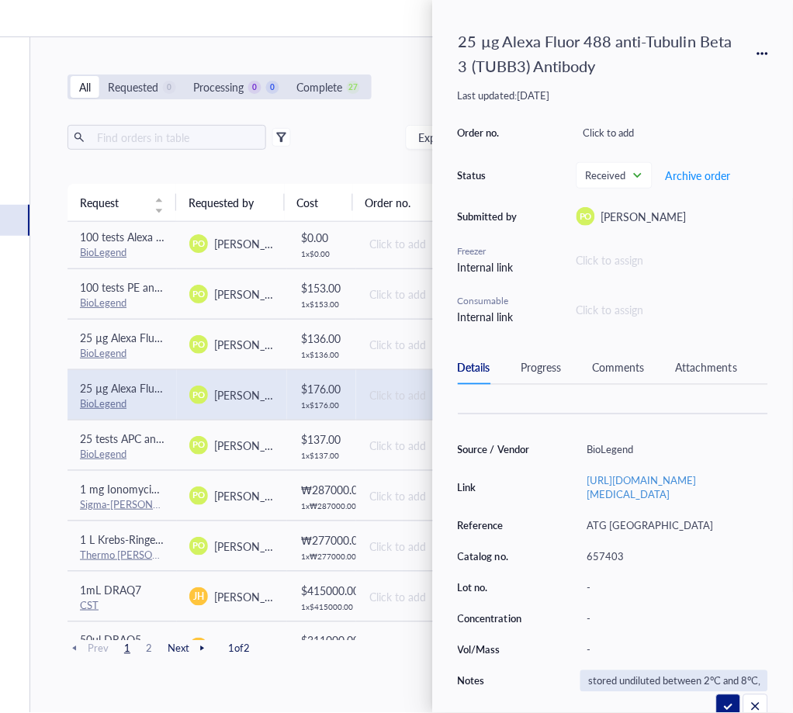
scroll to position [27, 0]
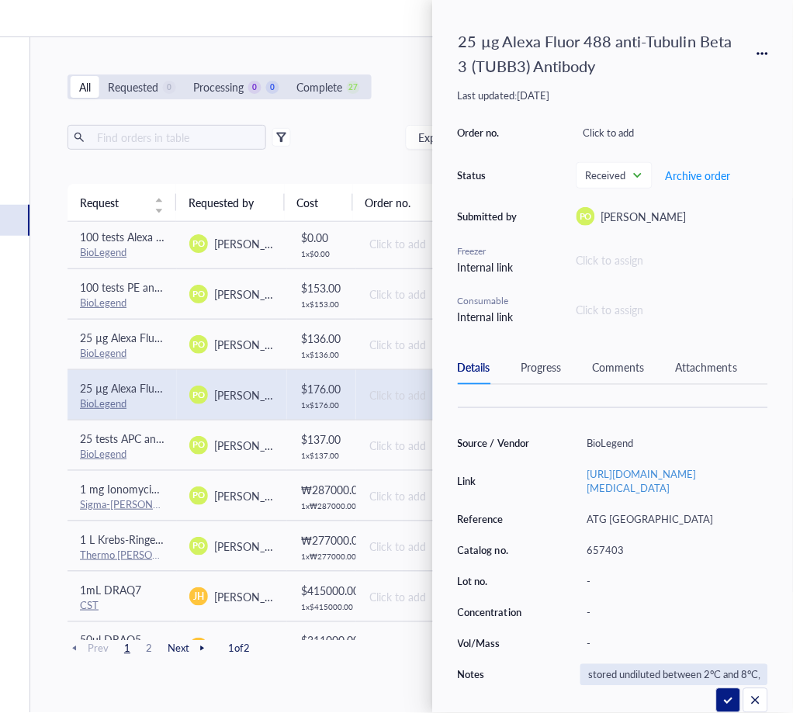
click at [660, 668] on input "Host species: Mouse Dilution: Not reported for IF. For staining of frozen tissu…" at bounding box center [674, 675] width 186 height 20
click at [716, 608] on div "-" at bounding box center [674, 613] width 188 height 22
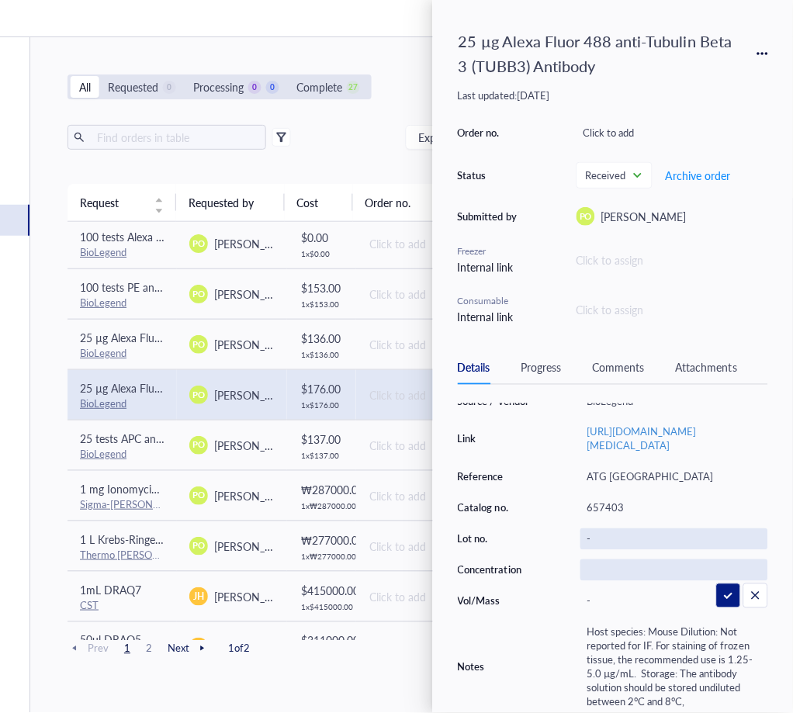
scroll to position [194, 0]
click at [360, 141] on div "Export Open archive" at bounding box center [336, 137] width 536 height 25
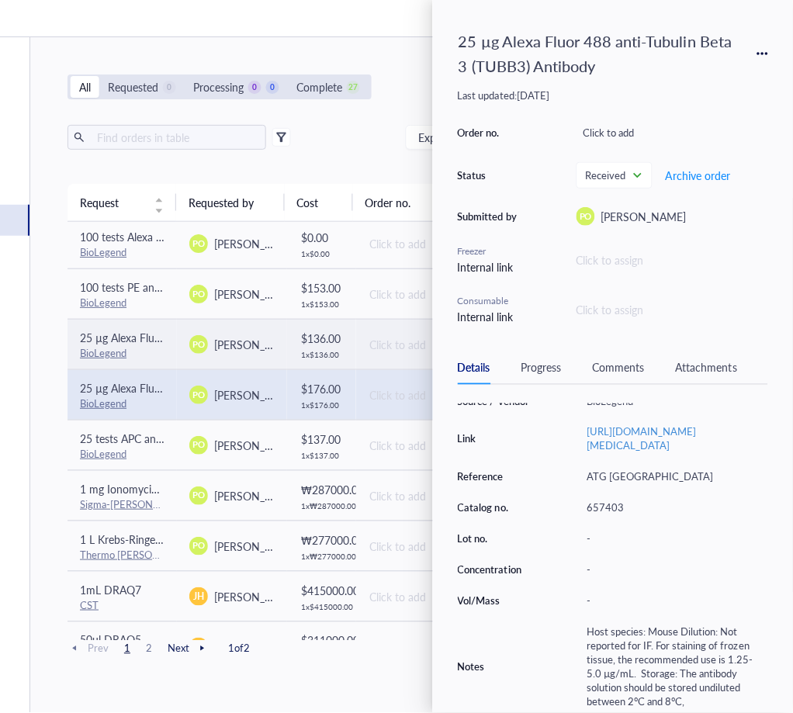
click at [126, 334] on span "25 µg Alexa Fluor 488 anti-Vimentin Antibody" at bounding box center [190, 338] width 220 height 16
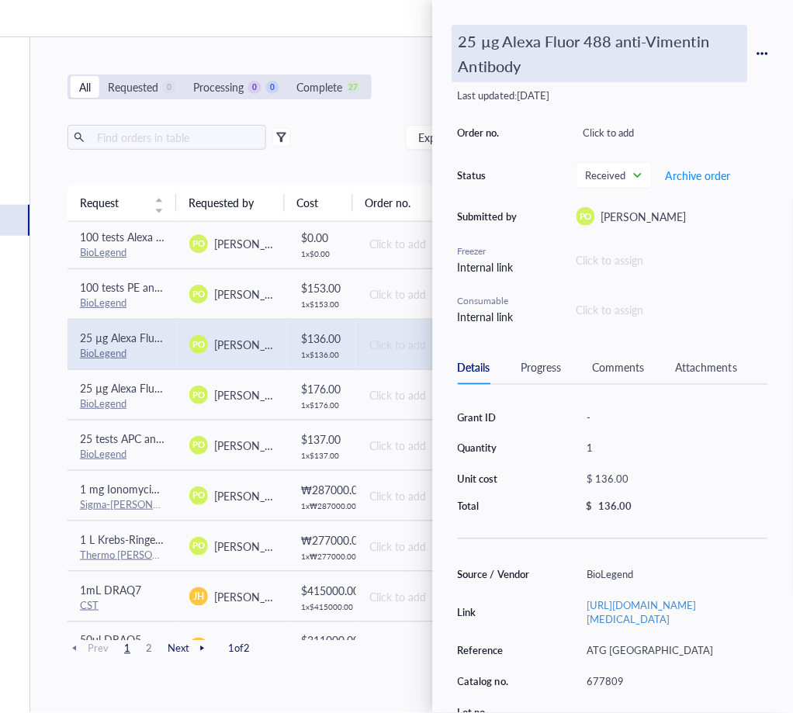
click at [529, 66] on div "25 µg Alexa Fluor 488 anti-Vimentin Antibody" at bounding box center [600, 53] width 296 height 57
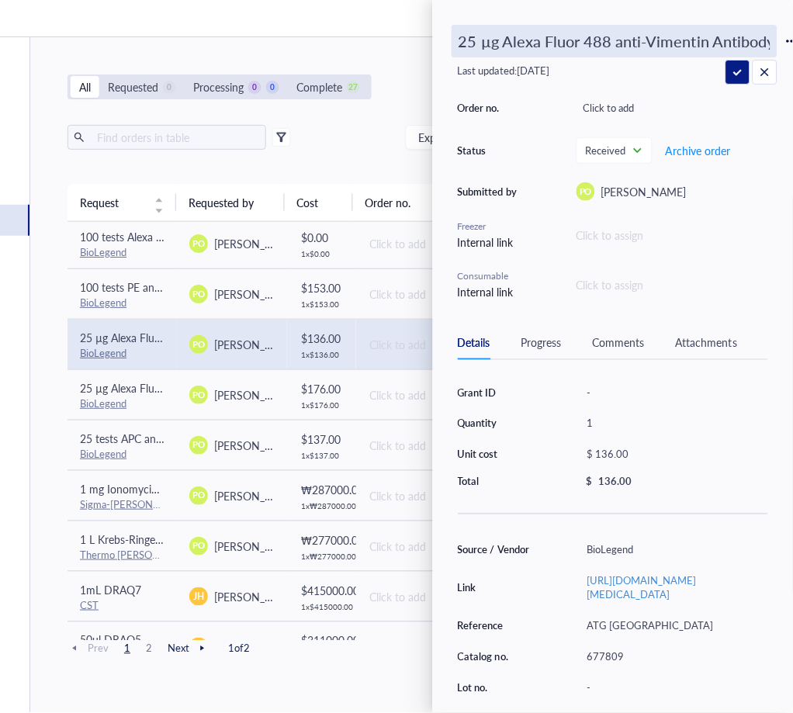
scroll to position [0, 4]
drag, startPoint x: 708, startPoint y: 42, endPoint x: 659, endPoint y: 42, distance: 48.9
click at [659, 42] on input "25 µg Alexa Fluor 488 anti-Vimentin Antibody" at bounding box center [614, 41] width 324 height 31
click at [683, 587] on div "Source / Vendor BioLegend Link https://www.biolegend.com/en-us/products/alexa-f…" at bounding box center [613, 707] width 310 height 337
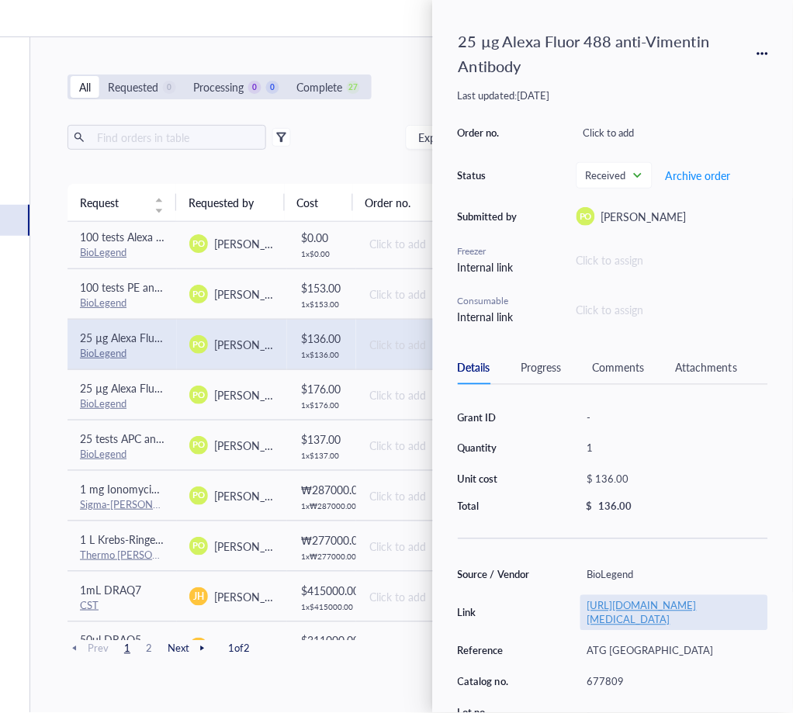
click at [665, 619] on link "https://www.biolegend.com/en-us/products/alexa-fluor-488-anti-vimentin-antibody…" at bounding box center [641, 612] width 109 height 29
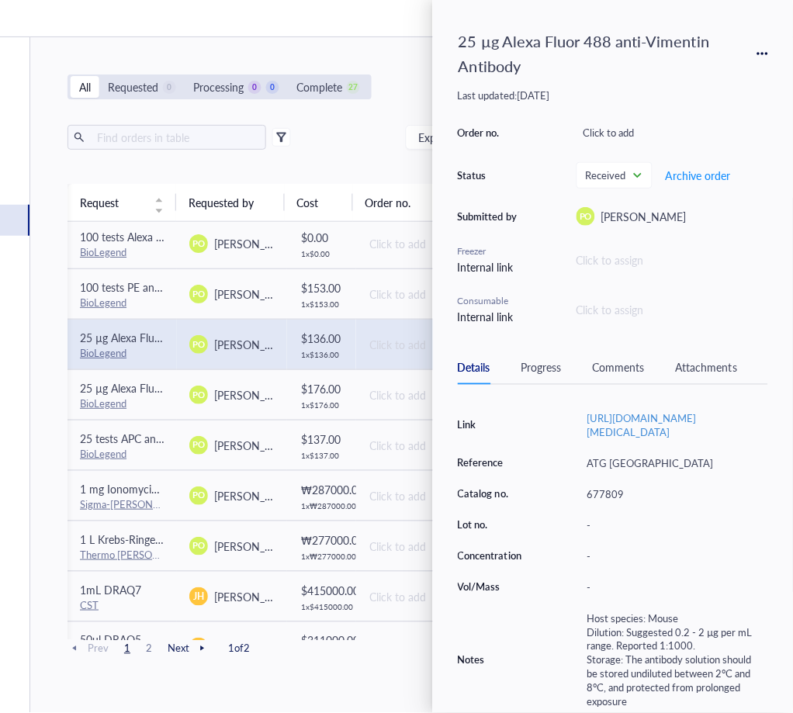
scroll to position [0, 5]
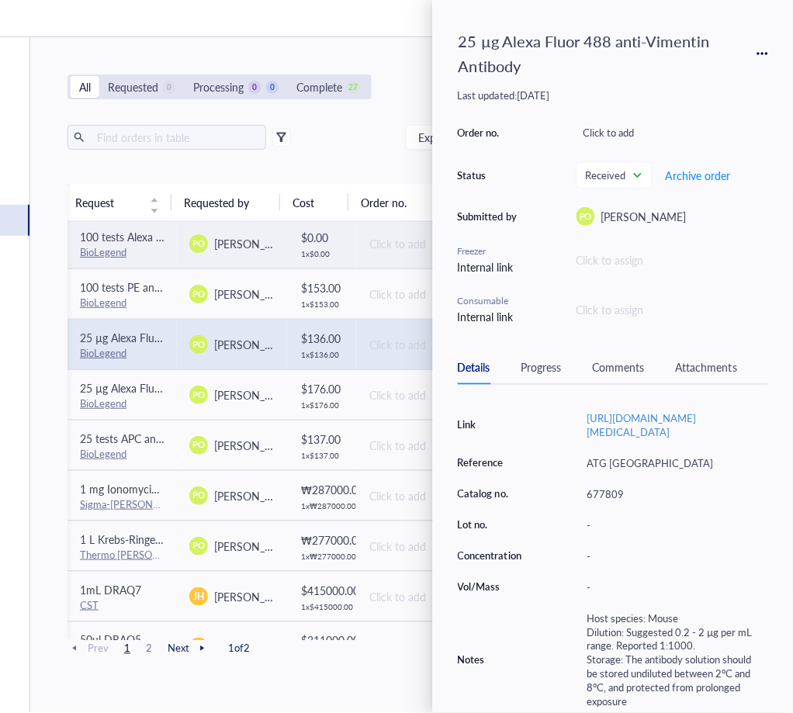
click at [332, 147] on div "Export Open archive" at bounding box center [336, 137] width 536 height 25
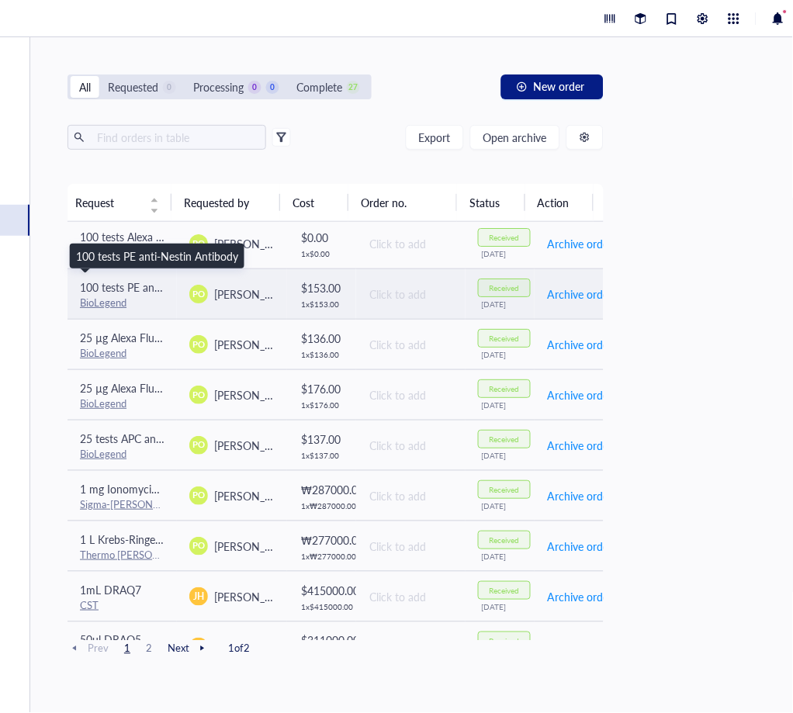
click at [117, 283] on span "100 tests PE anti-Nestin Antibody" at bounding box center [161, 287] width 162 height 16
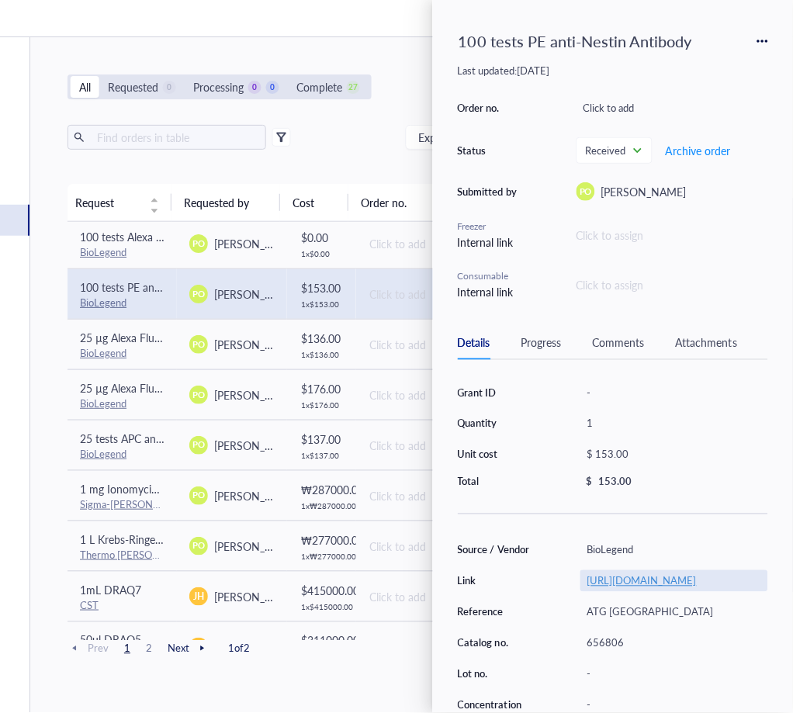
click at [689, 588] on link "https://www.biolegend.com/en-us/products/pe-anti-nestin-antibody-12741" at bounding box center [641, 580] width 109 height 15
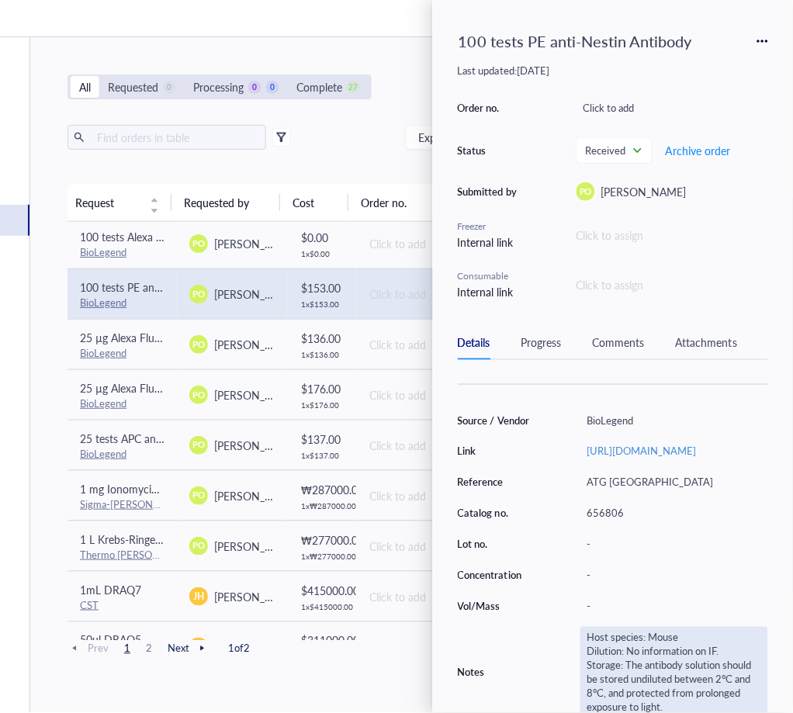
scroll to position [169, 0]
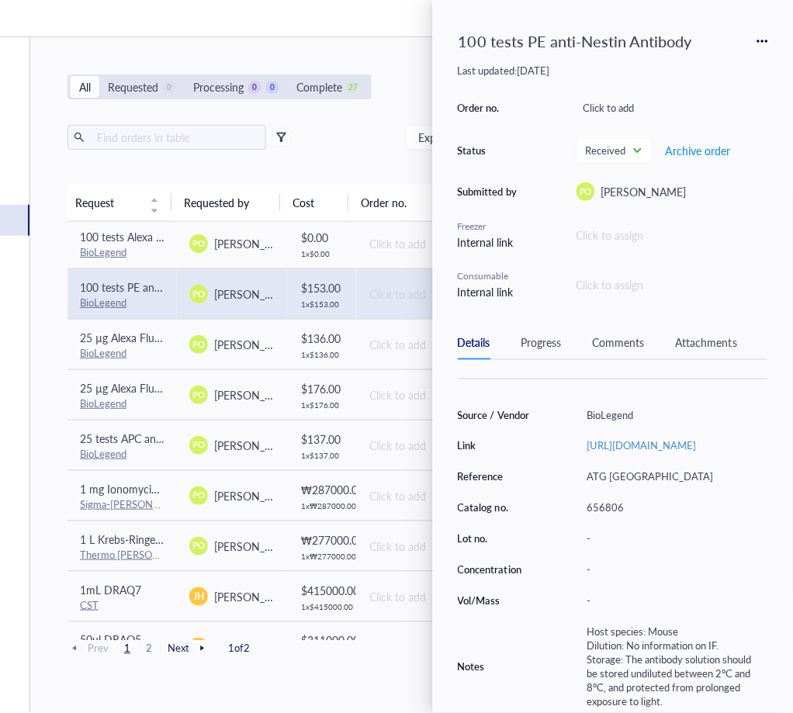
click at [377, 149] on div "Export Open archive" at bounding box center [336, 137] width 536 height 25
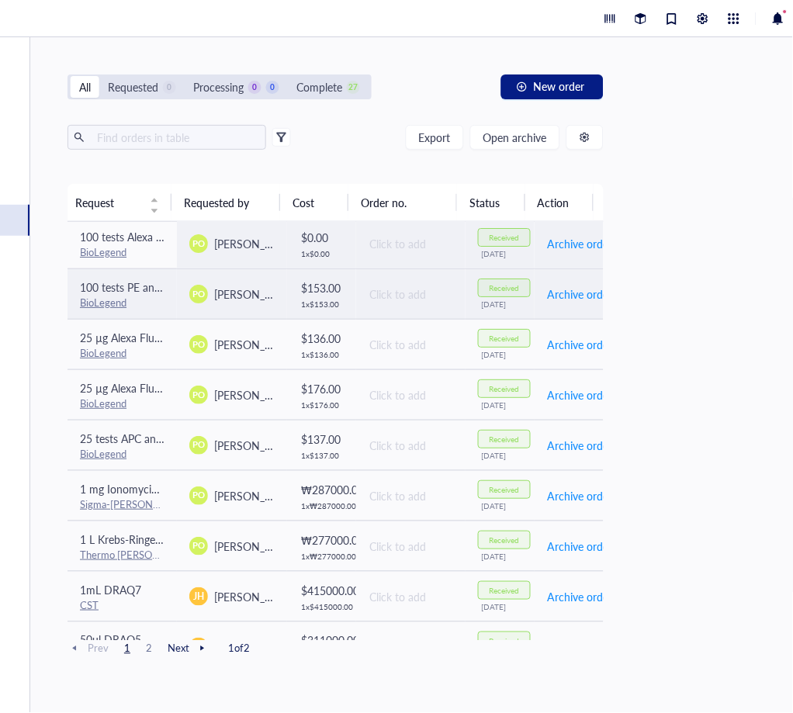
scroll to position [0, 9]
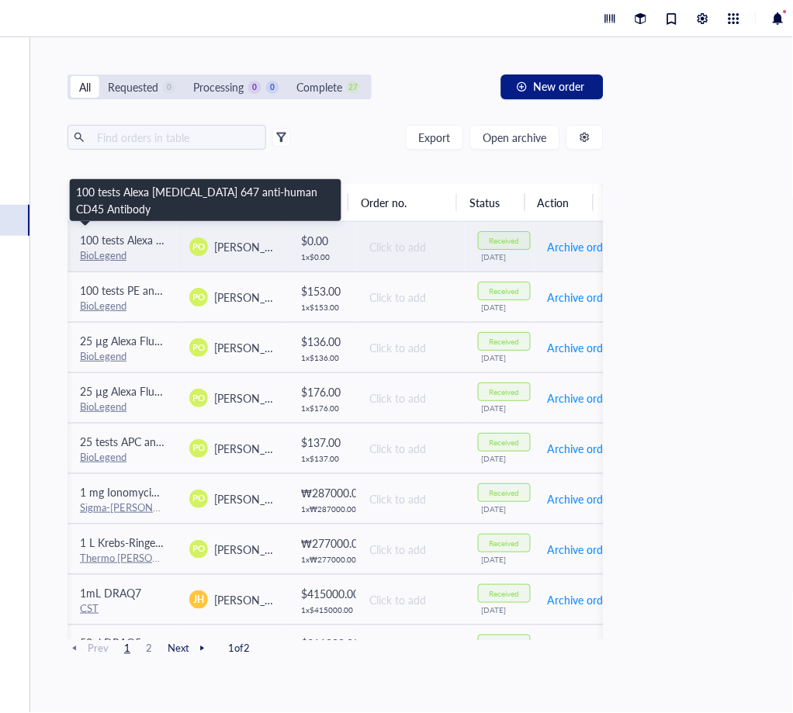
click at [133, 240] on span "100 tests Alexa Fluor 647 anti-human CD45 Antibody" at bounding box center [240, 240] width 320 height 16
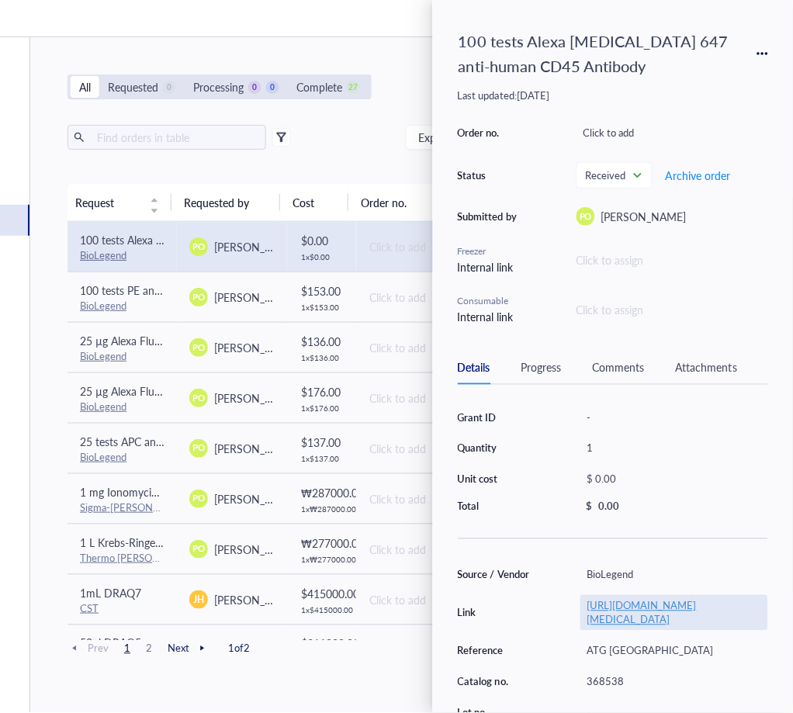
drag, startPoint x: 699, startPoint y: 630, endPoint x: 713, endPoint y: 626, distance: 14.5
click at [697, 627] on link "https://www.biolegend.com/en-us/products/alexa-fluor-647-anti-human-cd45-antibo…" at bounding box center [641, 612] width 109 height 29
click at [676, 606] on link "https://www.biolegend.com/en-us/products/alexa-fluor-647-anti-human-cd45-antibo…" at bounding box center [641, 612] width 109 height 29
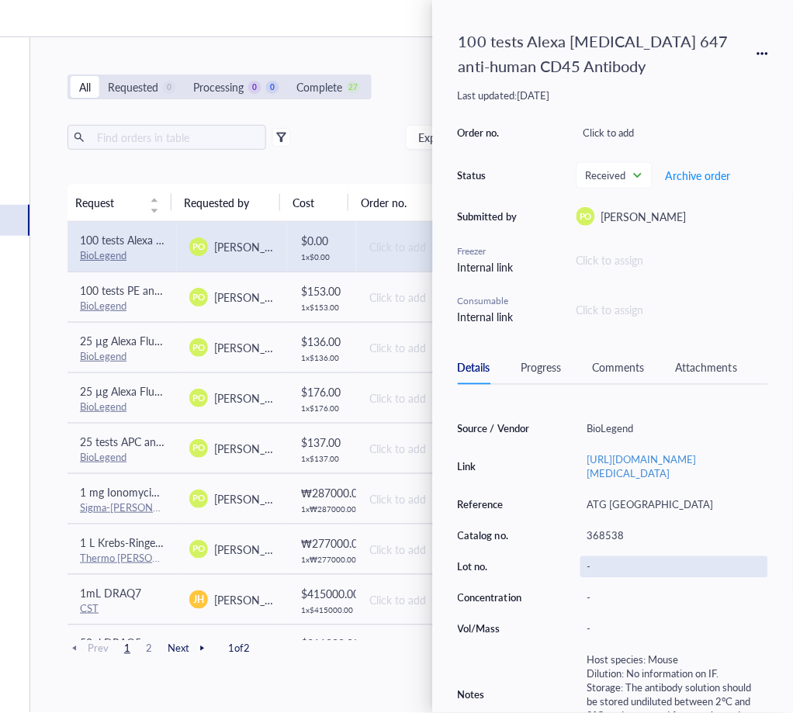
scroll to position [194, 0]
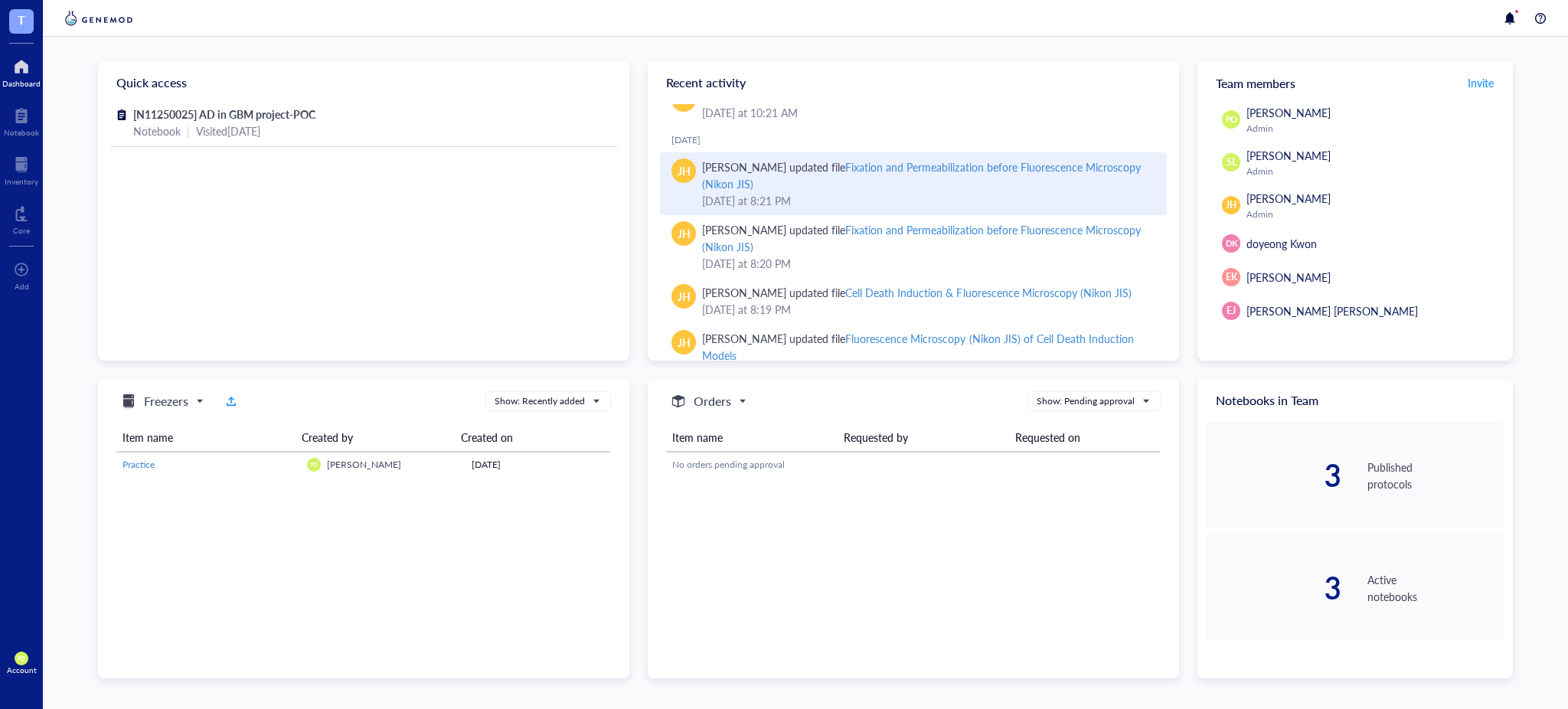
scroll to position [170, 0]
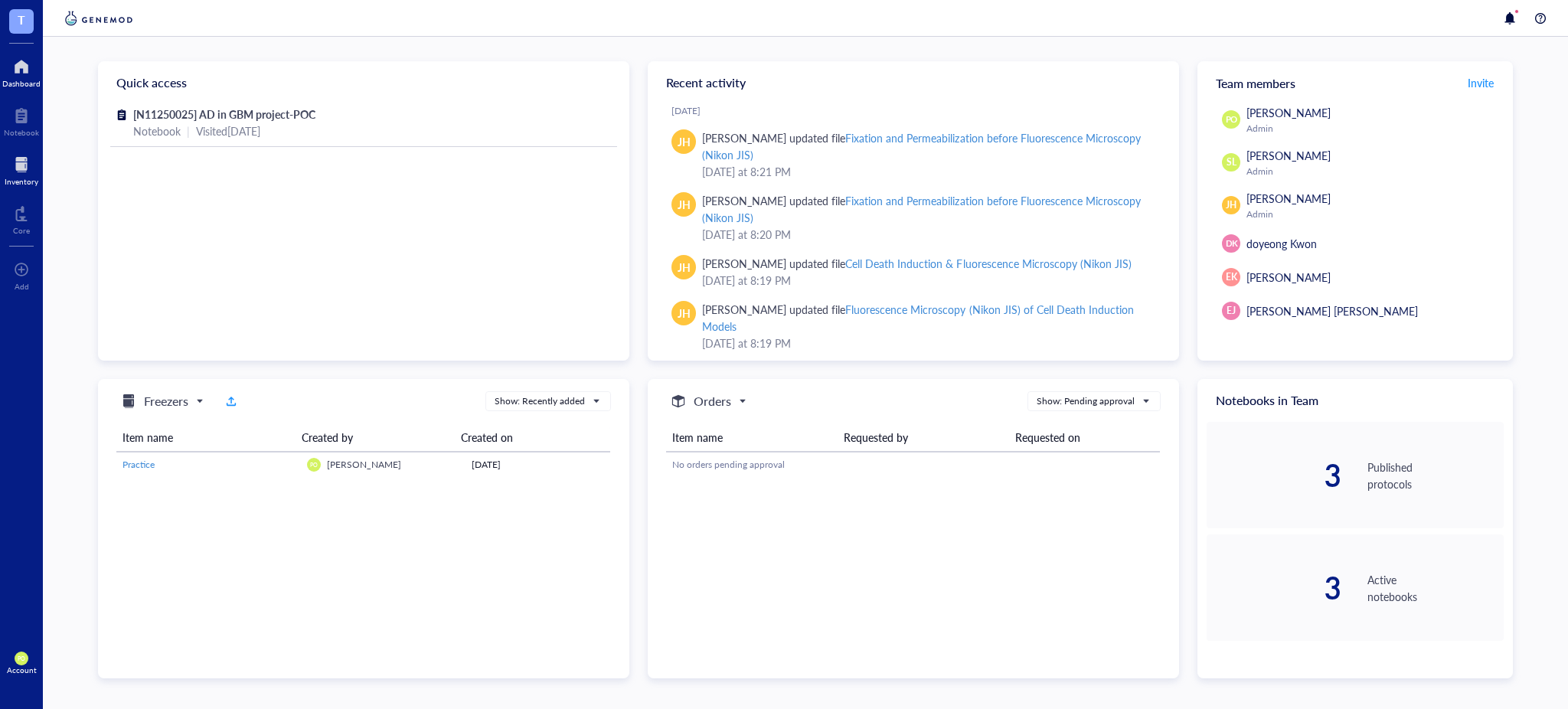
click at [25, 165] on div at bounding box center [22, 164] width 34 height 25
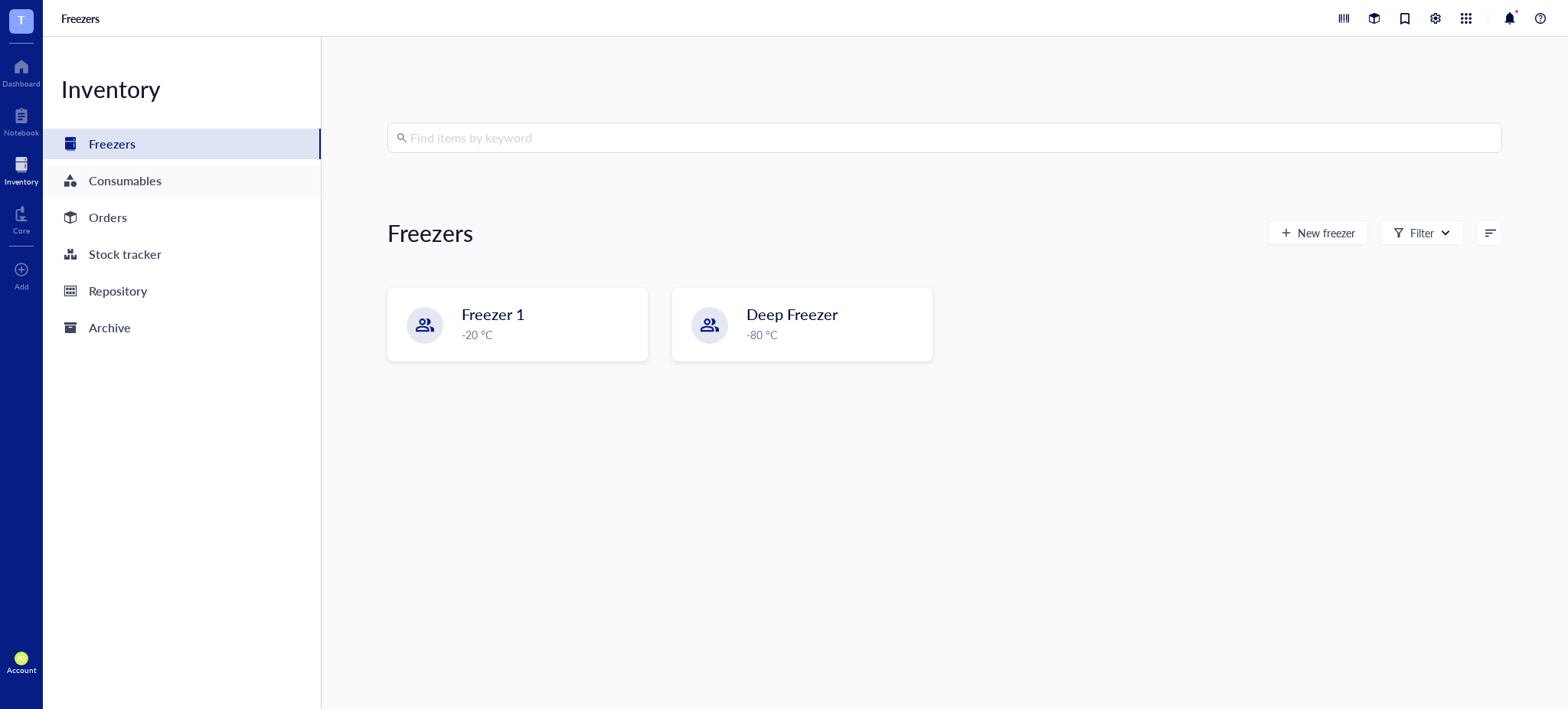
click at [161, 178] on div "Consumables" at bounding box center [125, 180] width 73 height 22
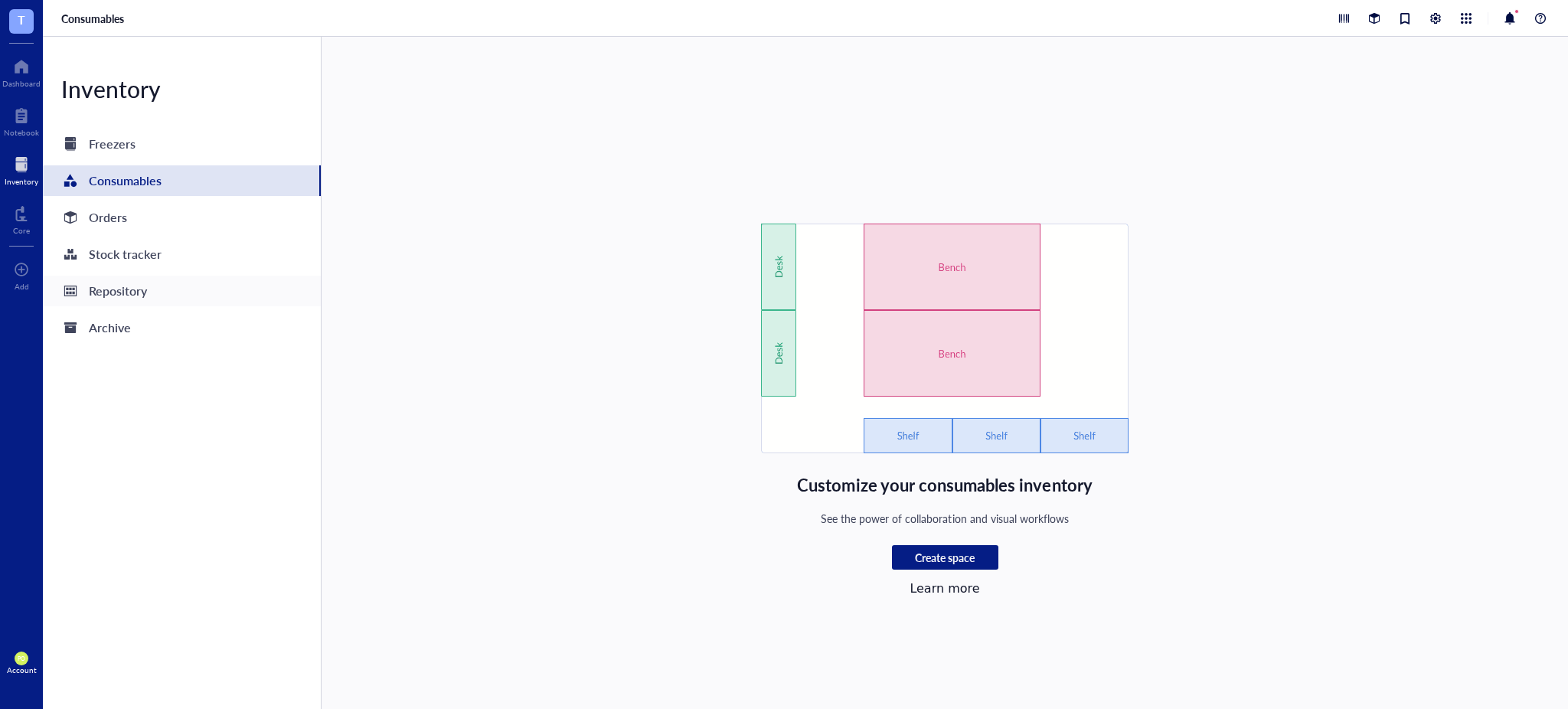
click at [131, 299] on div "Repository" at bounding box center [117, 291] width 58 height 22
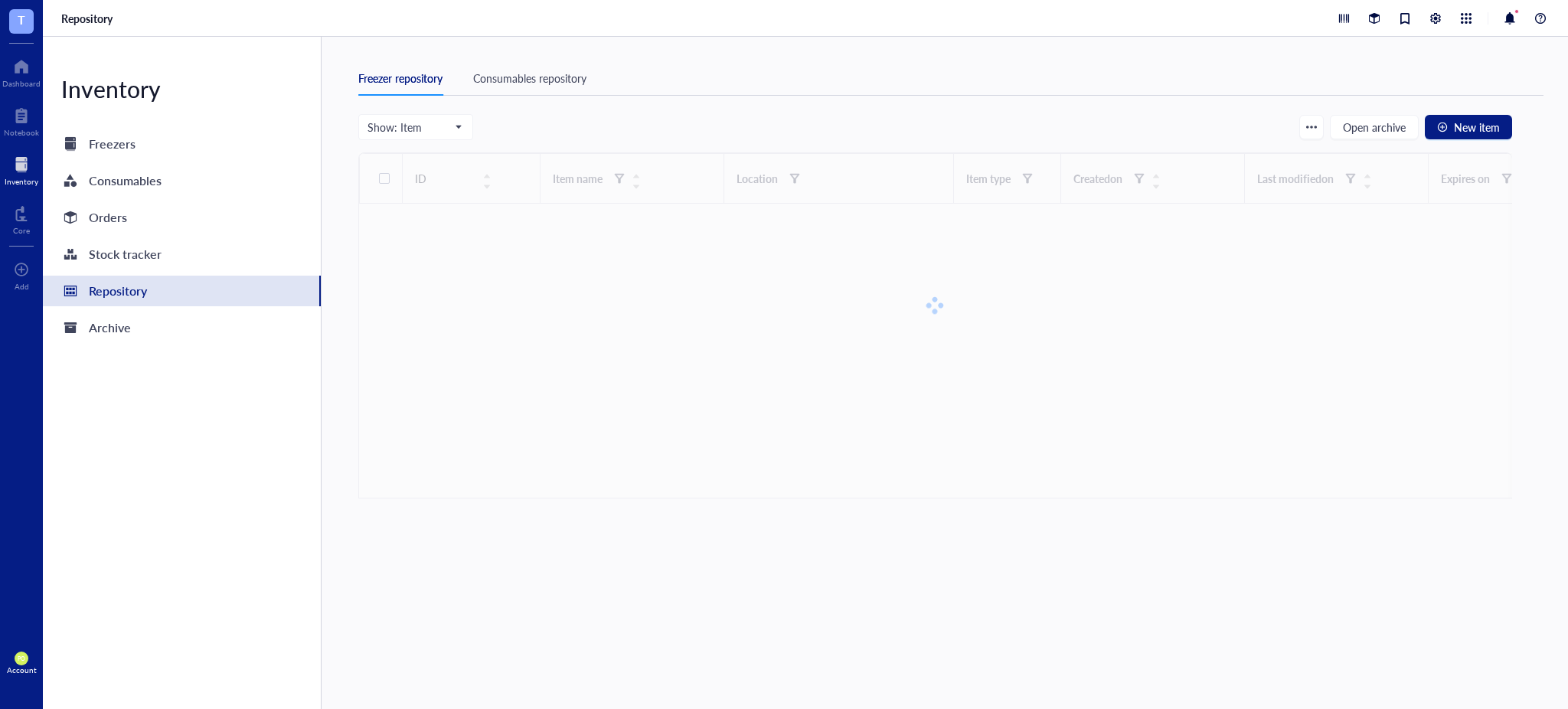
click at [522, 73] on div "Consumables repository" at bounding box center [530, 78] width 113 height 17
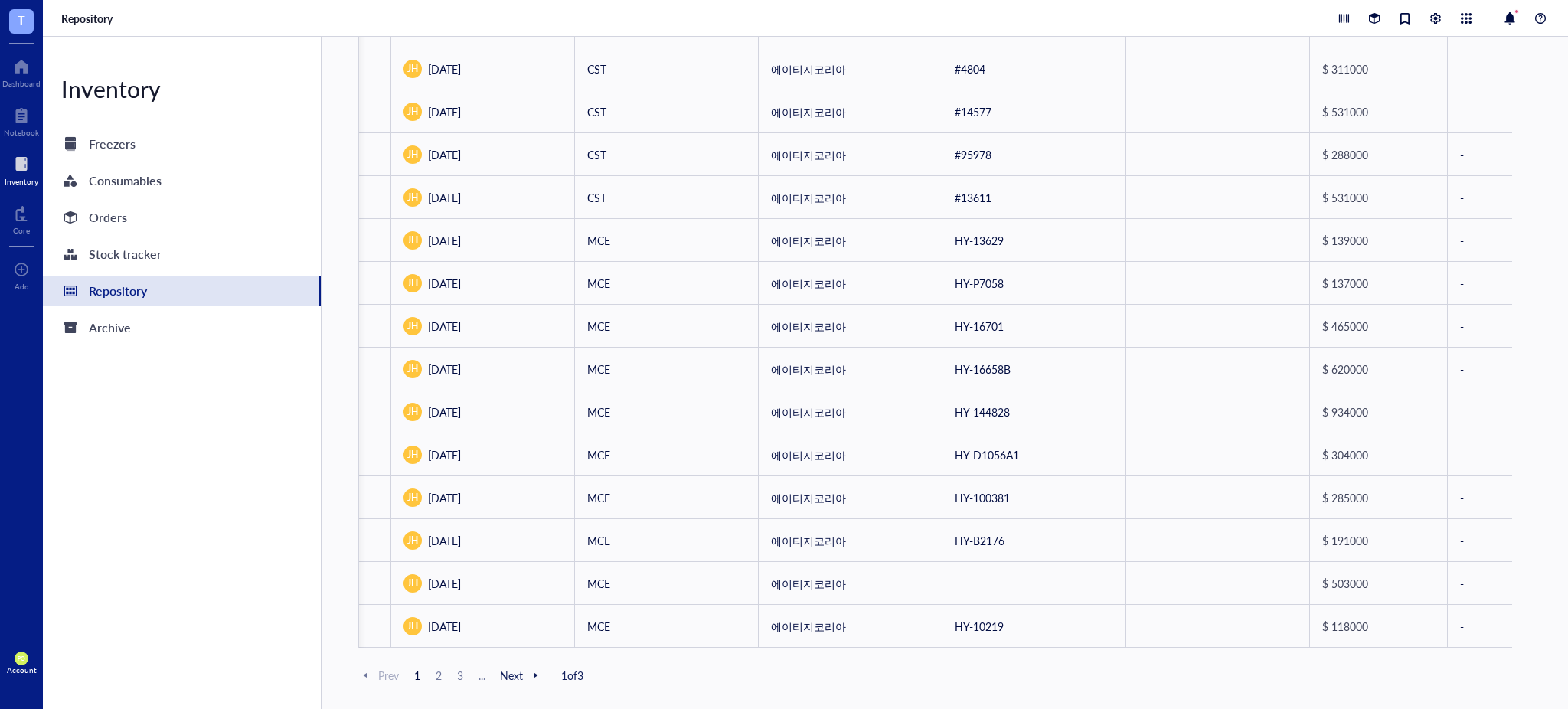
scroll to position [0, 1597]
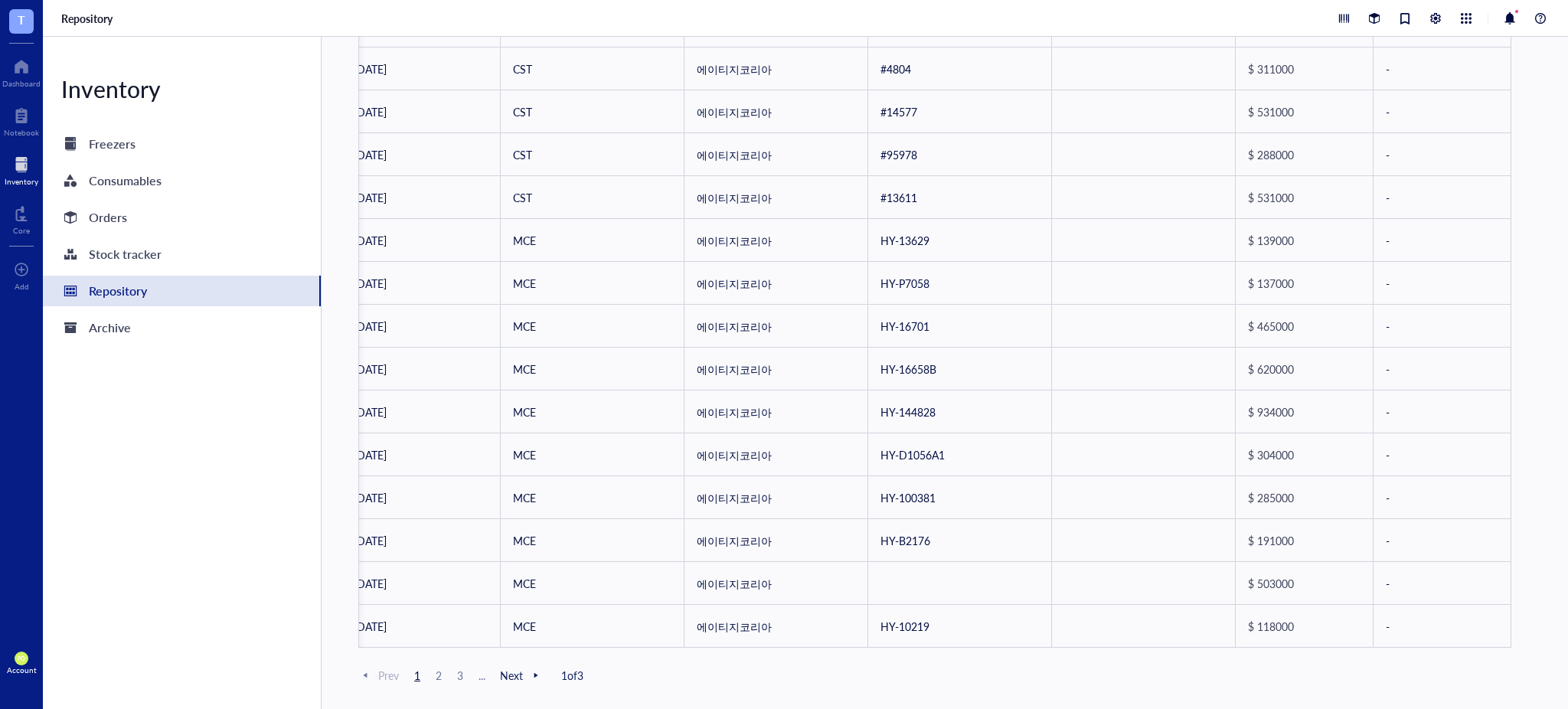
click at [463, 677] on span "3" at bounding box center [460, 674] width 19 height 14
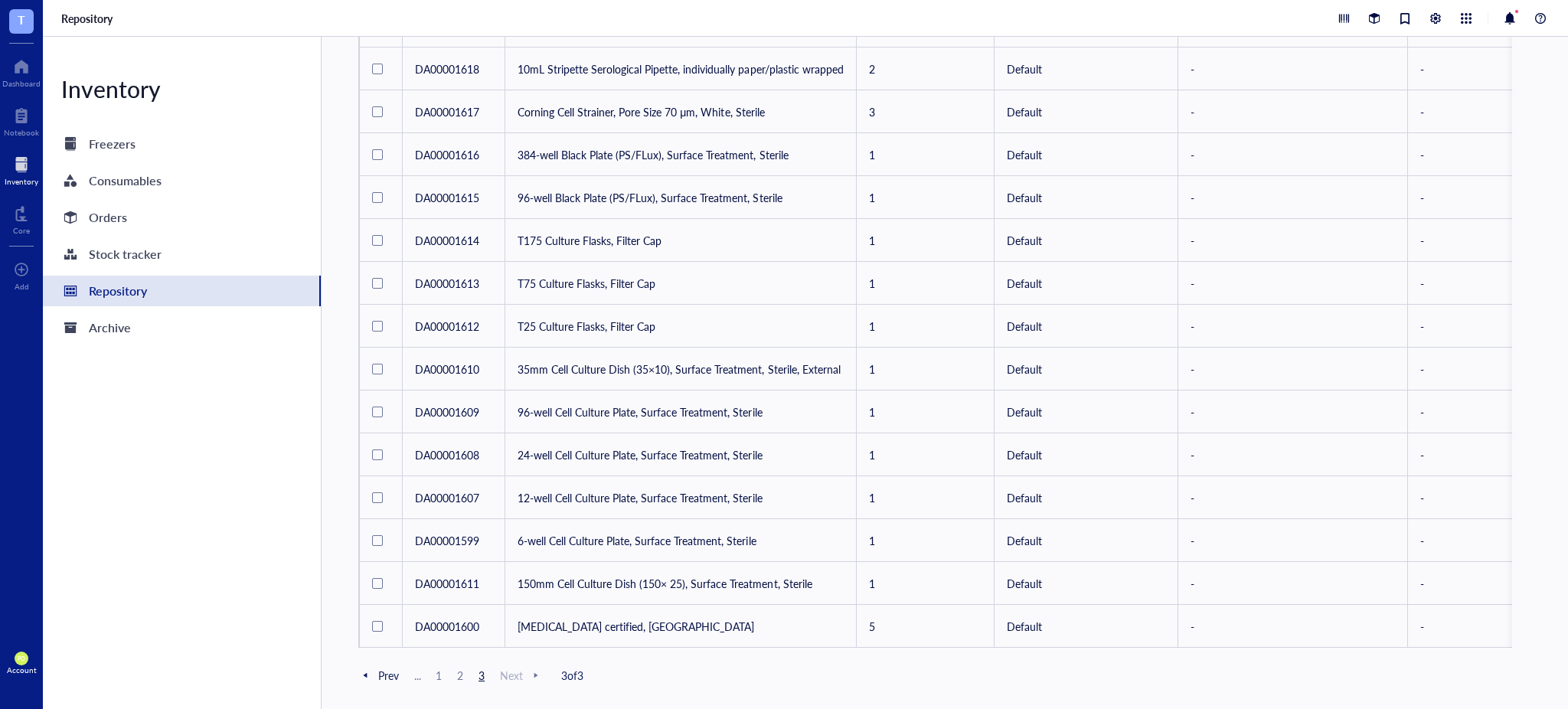
drag, startPoint x: 463, startPoint y: 680, endPoint x: 470, endPoint y: 673, distance: 9.9
click at [461, 678] on span "2" at bounding box center [460, 674] width 19 height 14
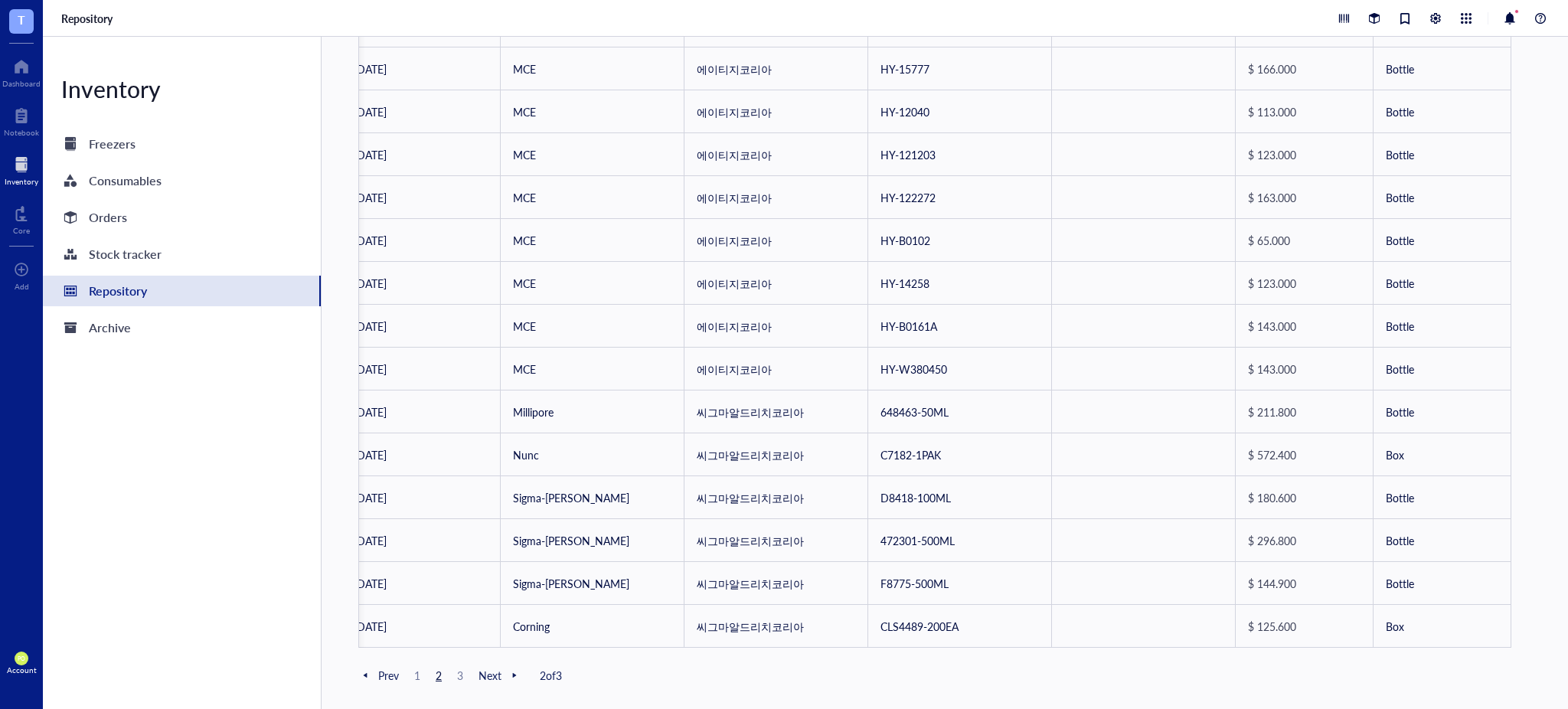
click at [458, 674] on span "3" at bounding box center [460, 674] width 19 height 14
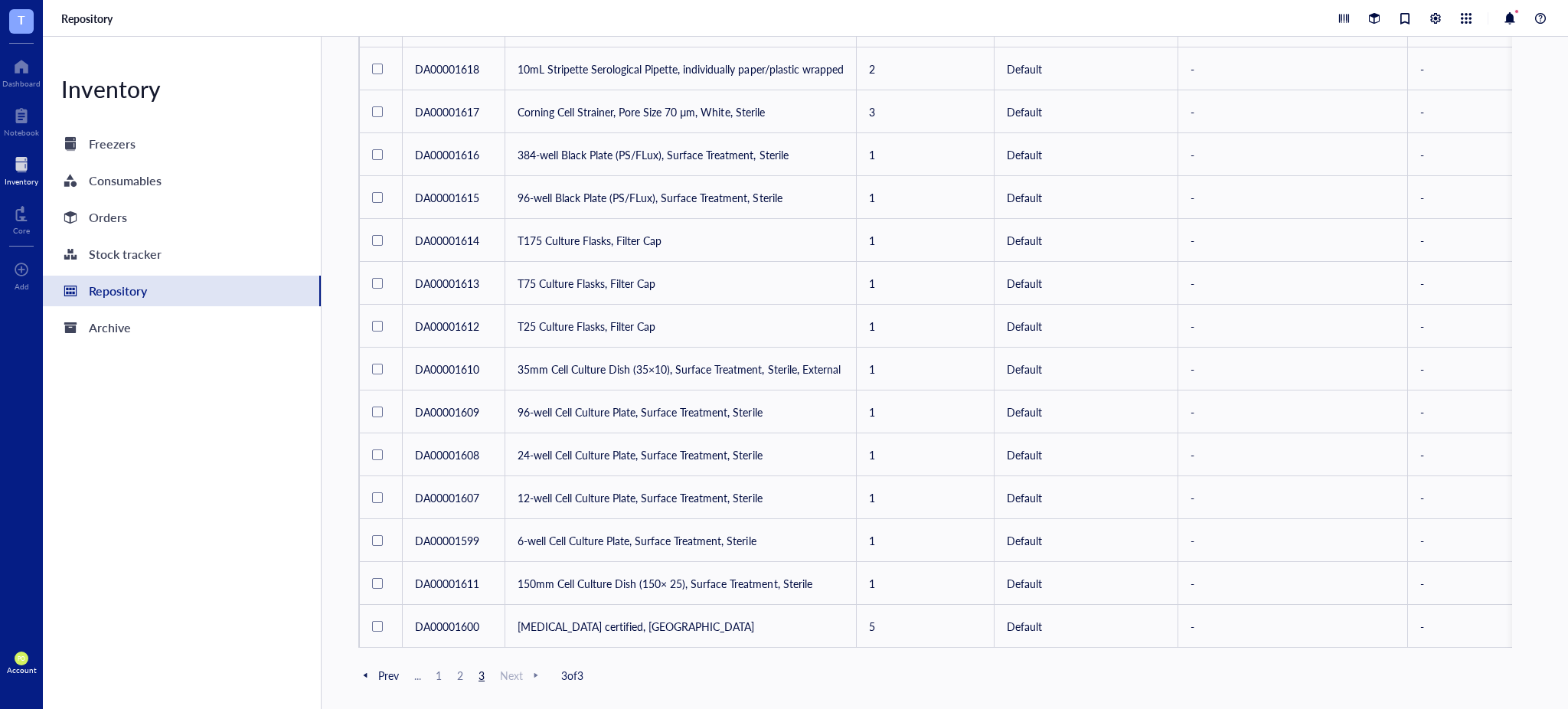
click at [439, 678] on span "1" at bounding box center [438, 674] width 19 height 14
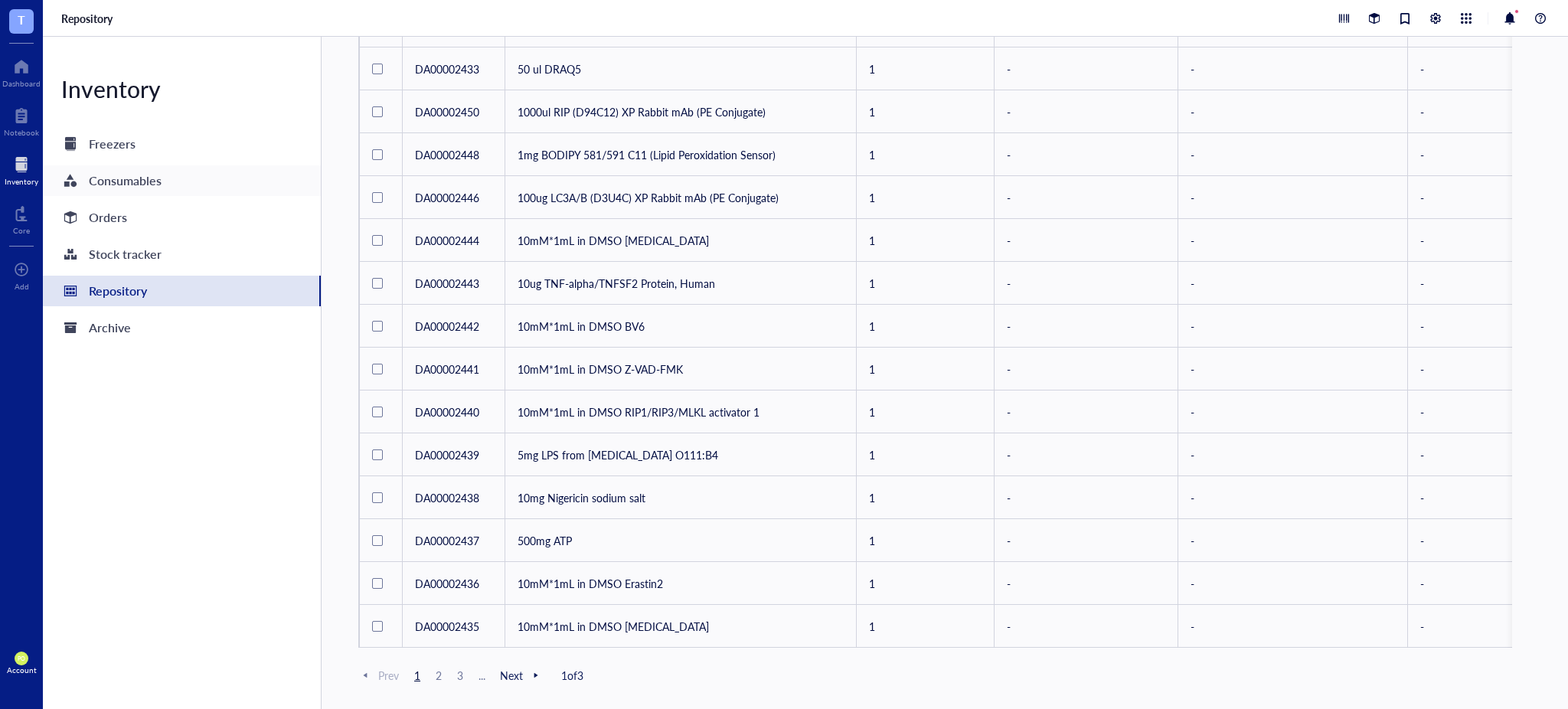
click at [172, 183] on div "Consumables" at bounding box center [182, 180] width 278 height 31
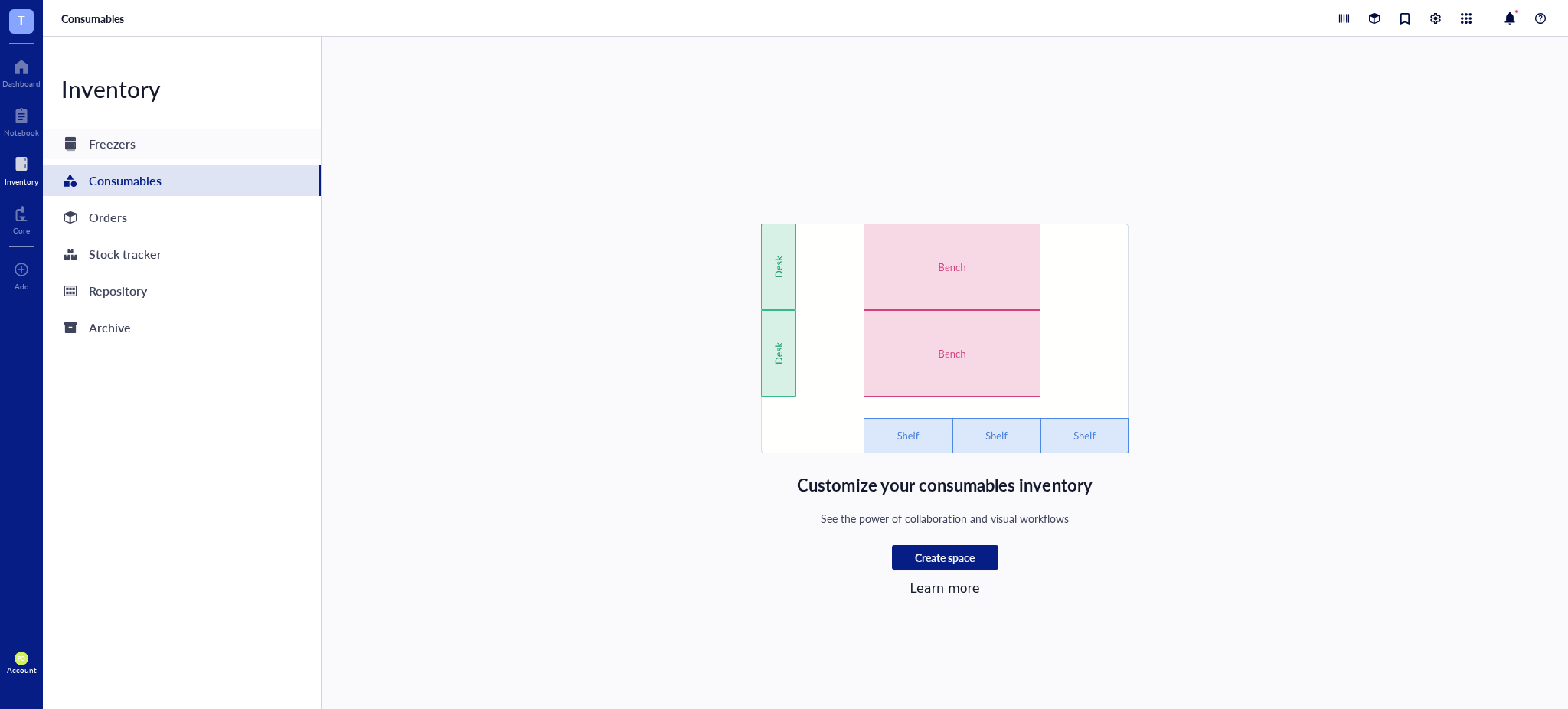
click at [141, 142] on div "Freezers" at bounding box center [182, 143] width 278 height 31
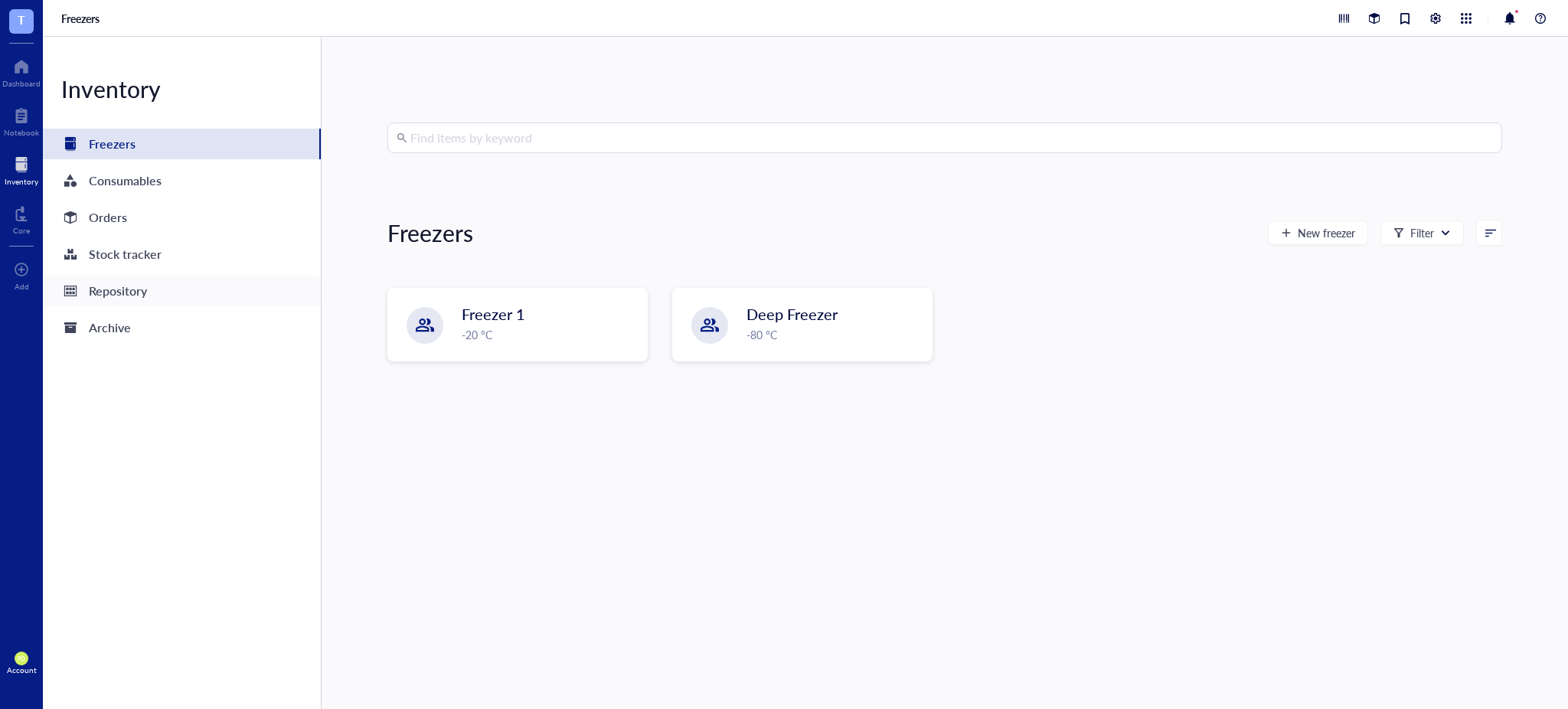
click at [131, 292] on div "Repository" at bounding box center [117, 291] width 58 height 22
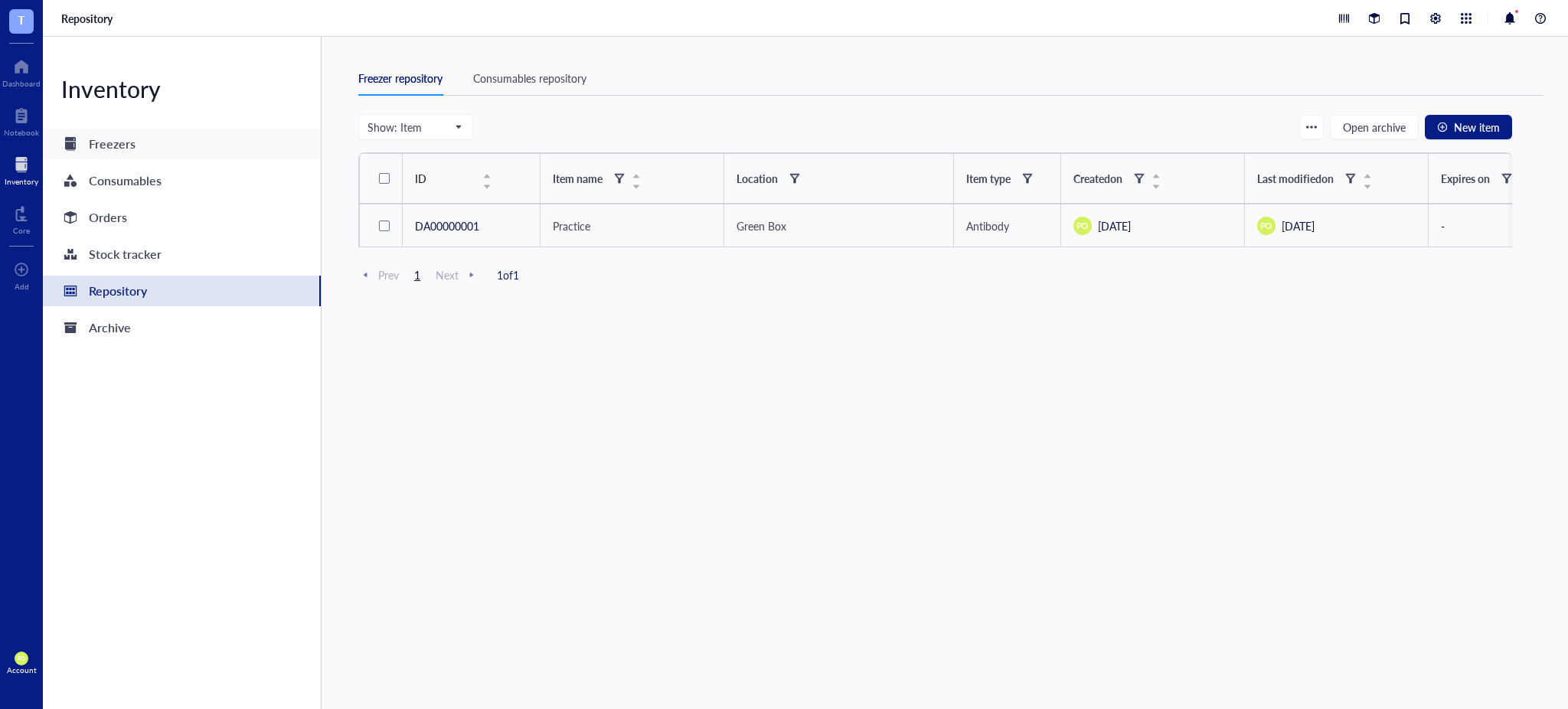
click at [148, 149] on div "Freezers" at bounding box center [182, 143] width 278 height 31
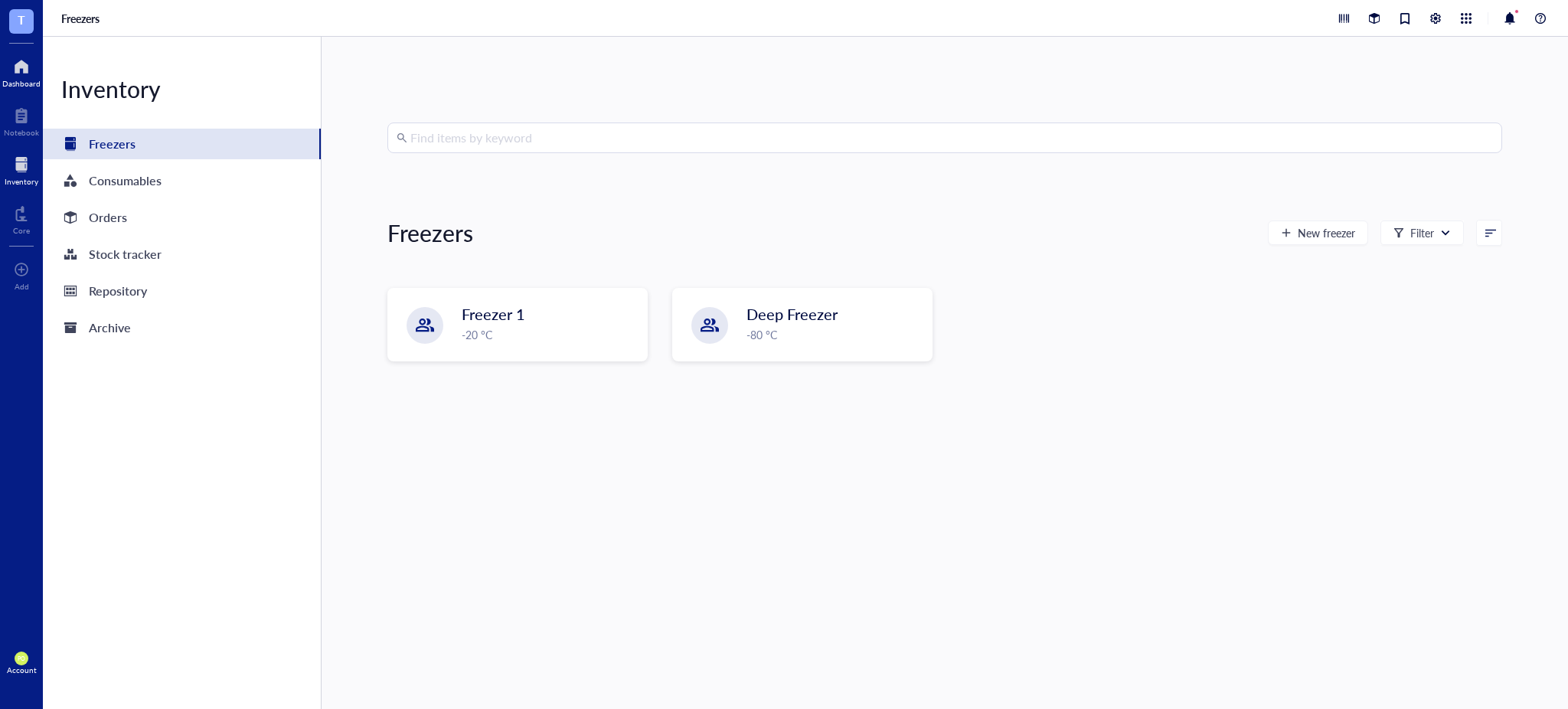
click at [2, 85] on div "Dashboard" at bounding box center [21, 70] width 42 height 42
click at [17, 70] on div at bounding box center [21, 66] width 38 height 25
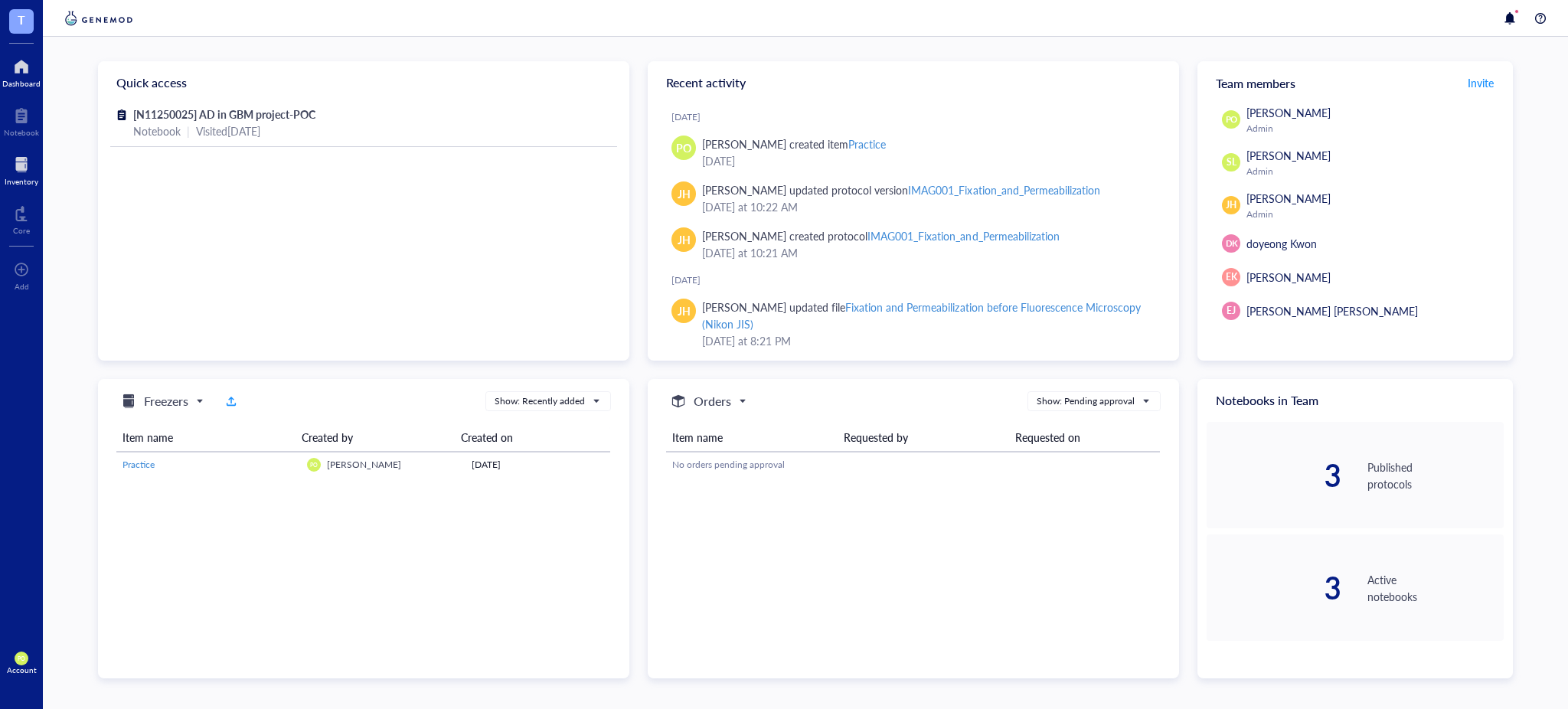
click at [5, 168] on div at bounding box center [22, 164] width 34 height 25
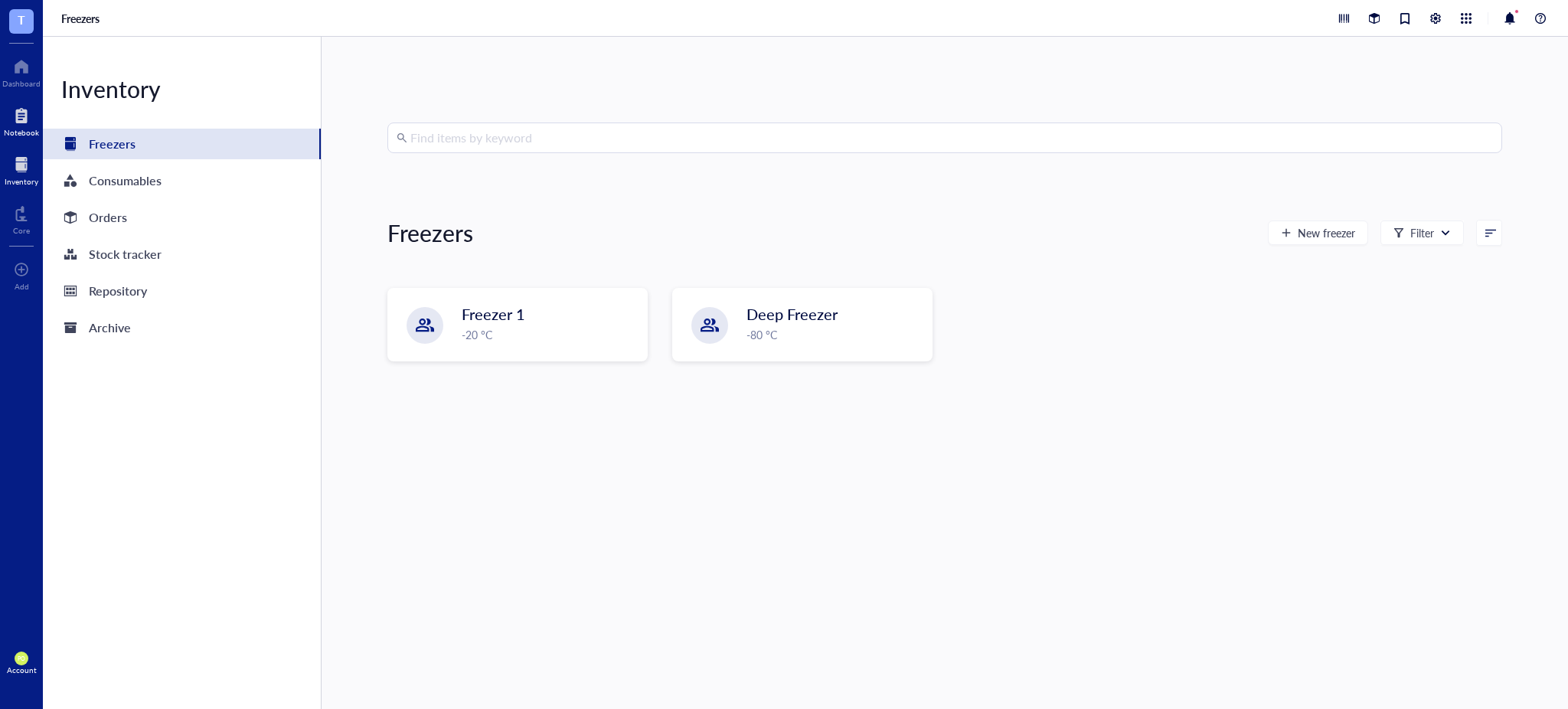
click at [23, 111] on div at bounding box center [22, 115] width 36 height 25
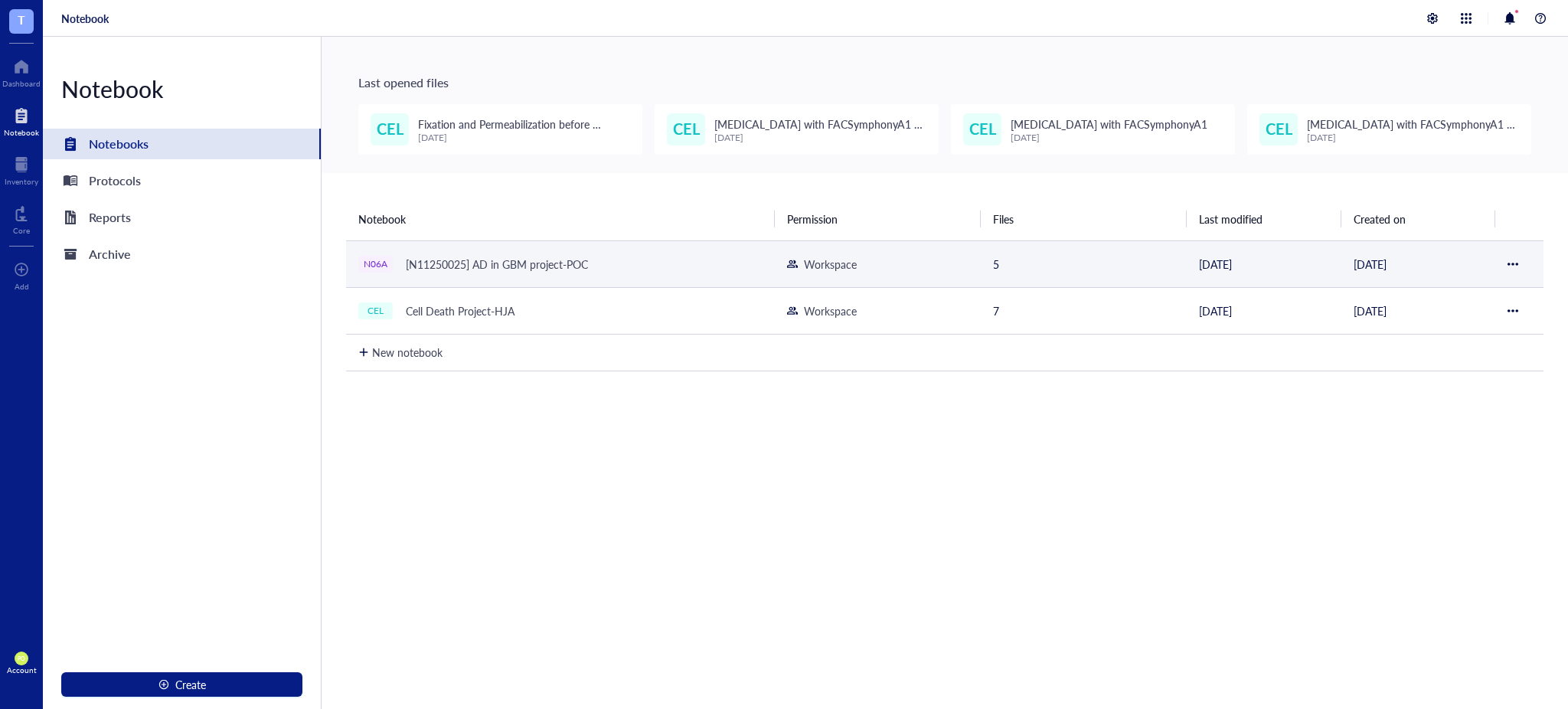
click at [582, 264] on div "[N11250025] AD in GBM project-POC" at bounding box center [496, 264] width 196 height 22
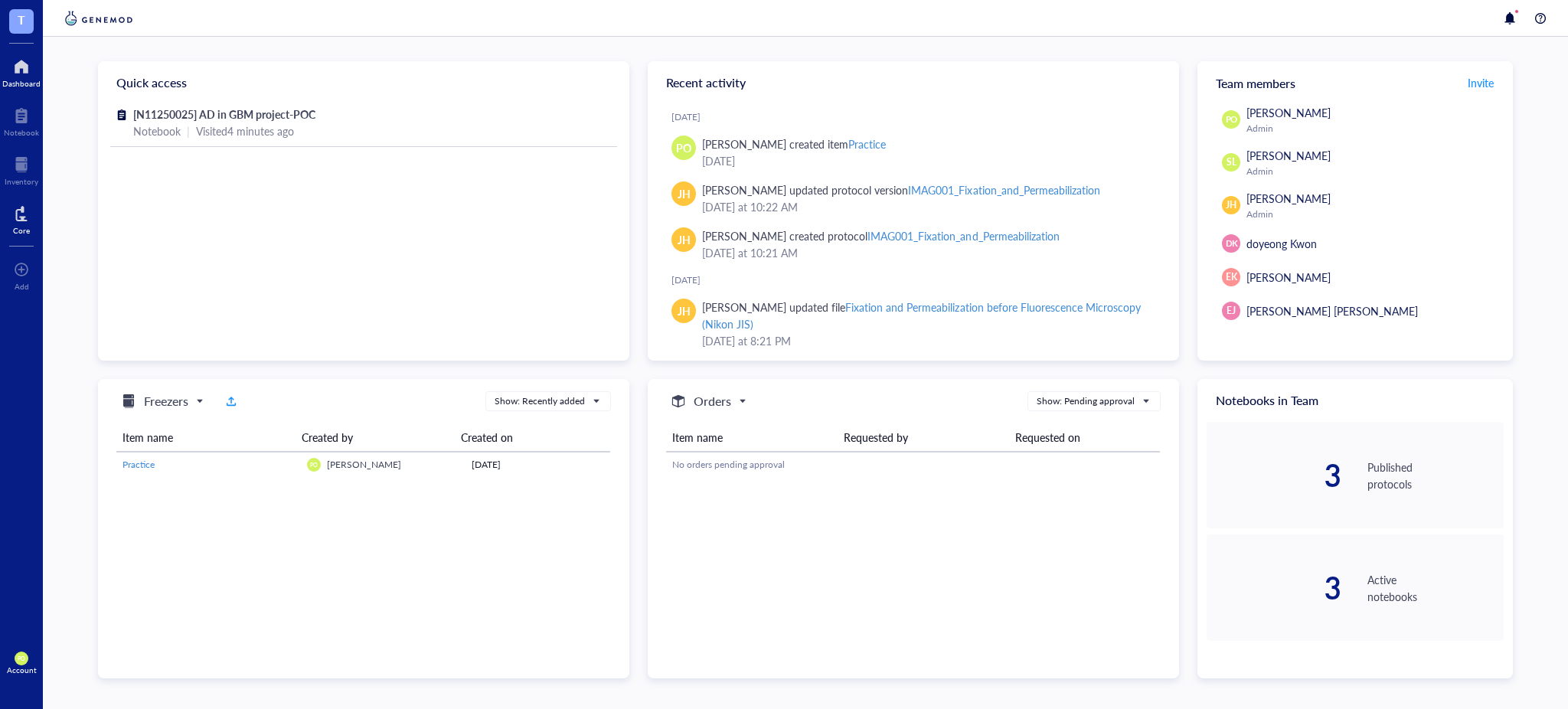
click at [23, 220] on div at bounding box center [21, 213] width 17 height 25
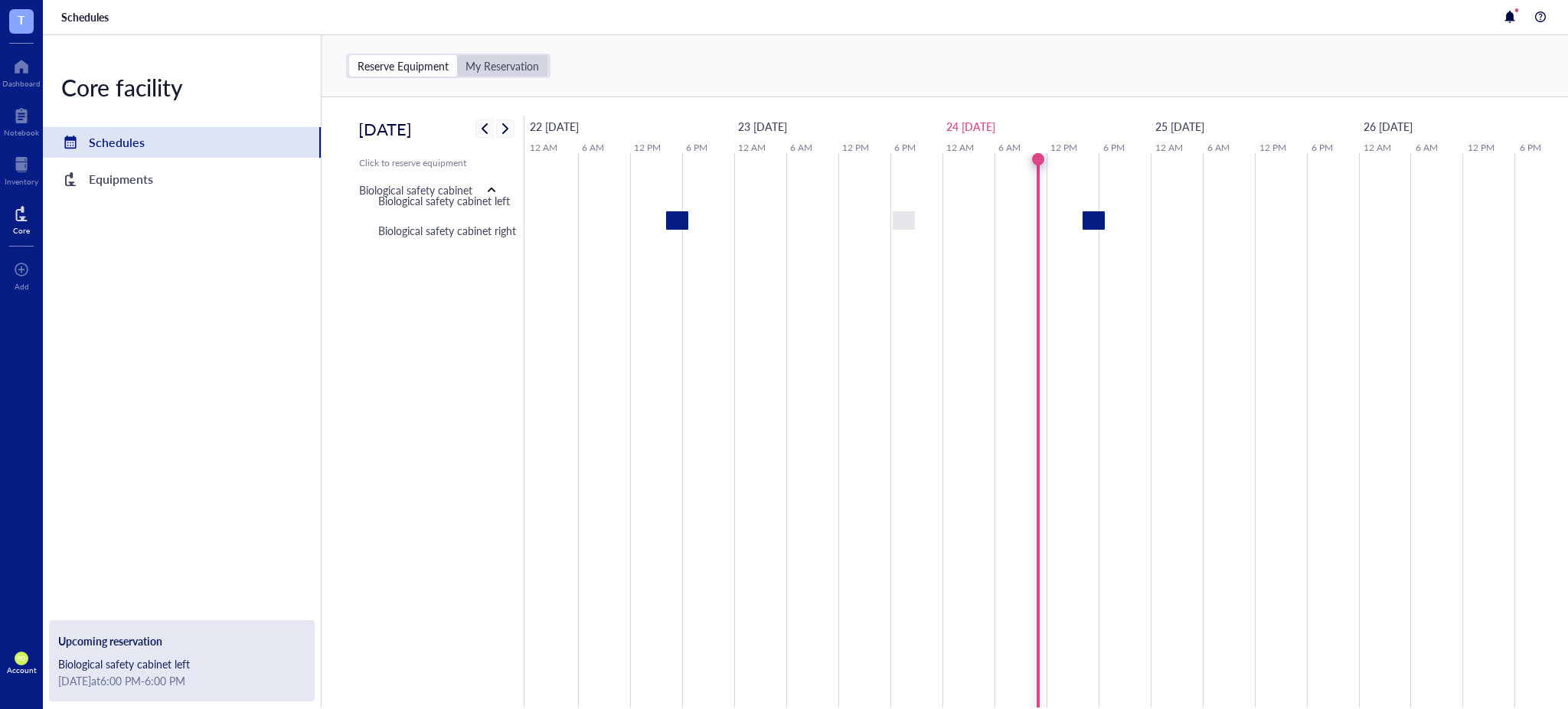
click at [515, 73] on div "My Reservation" at bounding box center [502, 66] width 91 height 22
click at [457, 55] on input "My Reservation" at bounding box center [457, 55] width 0 height 0
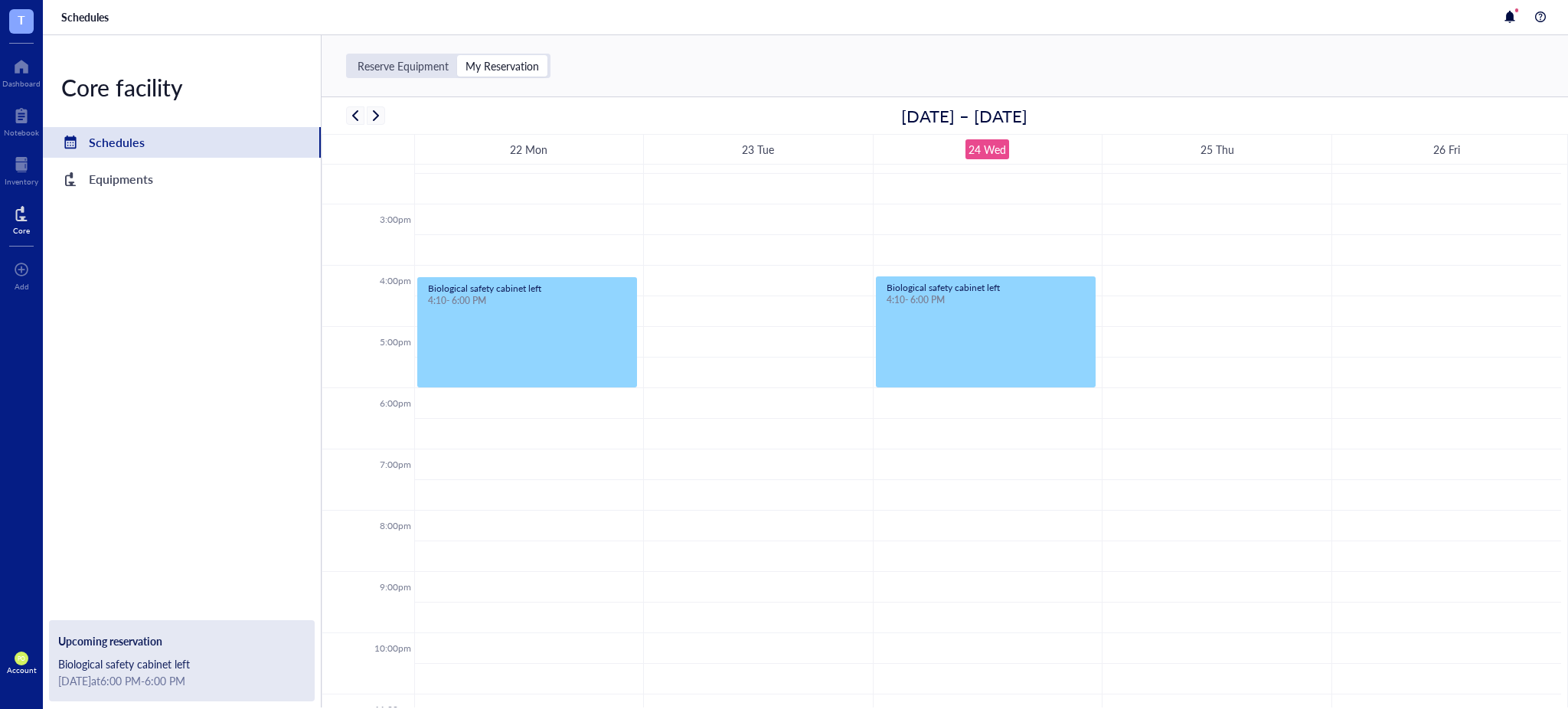
scroll to position [709, 0]
